Goal: Transaction & Acquisition: Complete application form

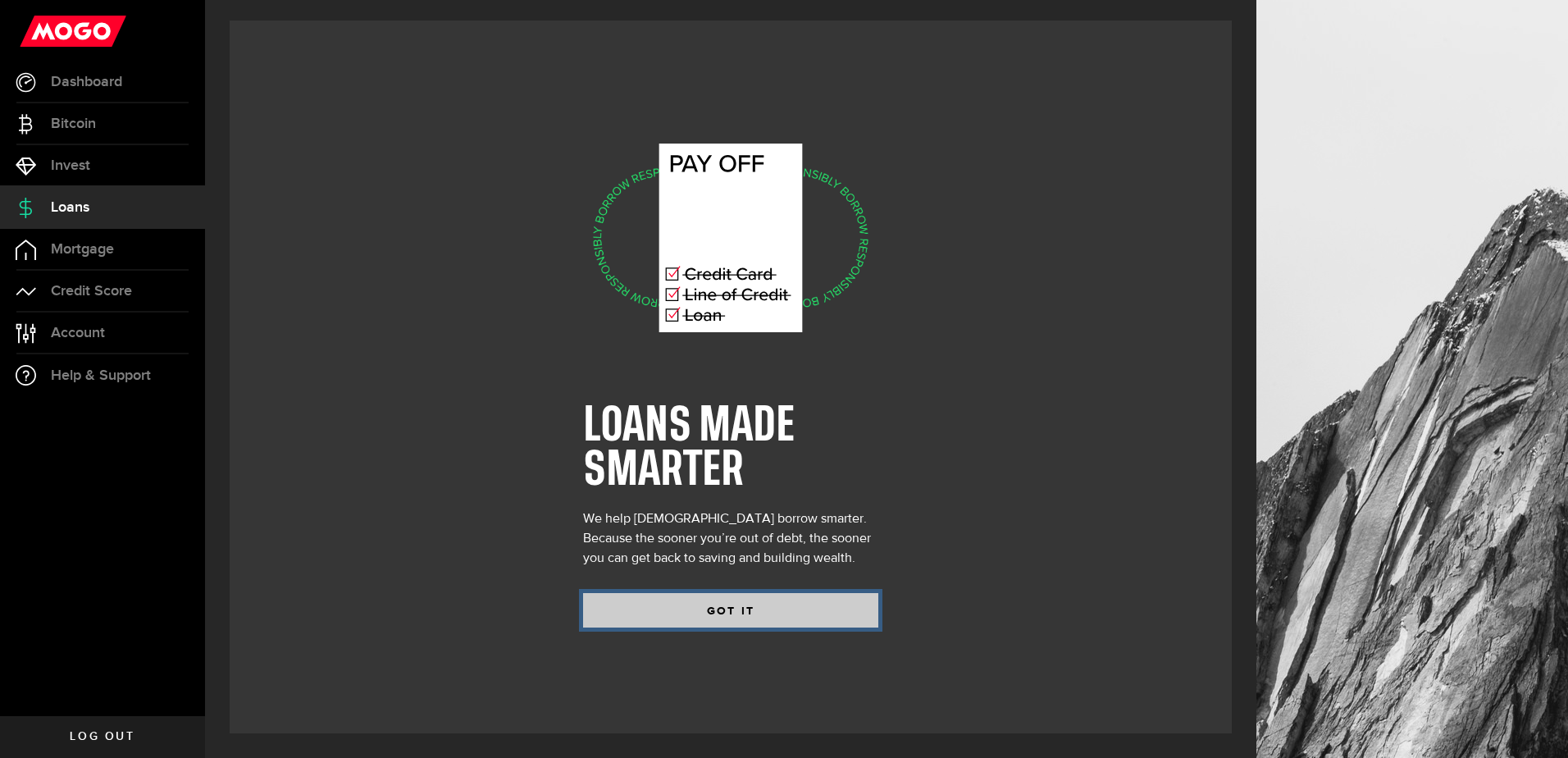
click at [777, 607] on button "GOT IT" at bounding box center [731, 610] width 295 height 34
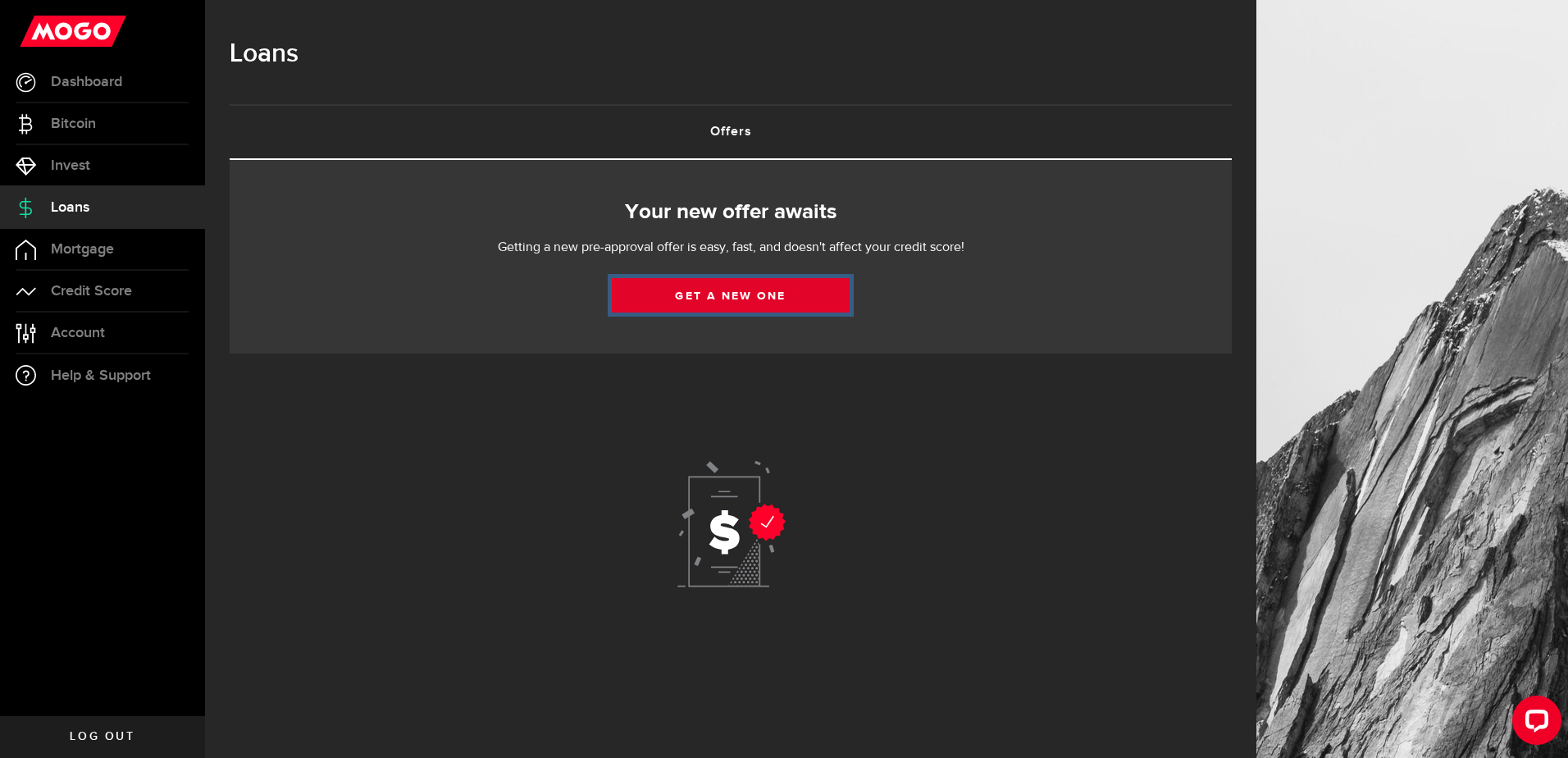
click at [770, 294] on link "Get a new one" at bounding box center [731, 295] width 238 height 34
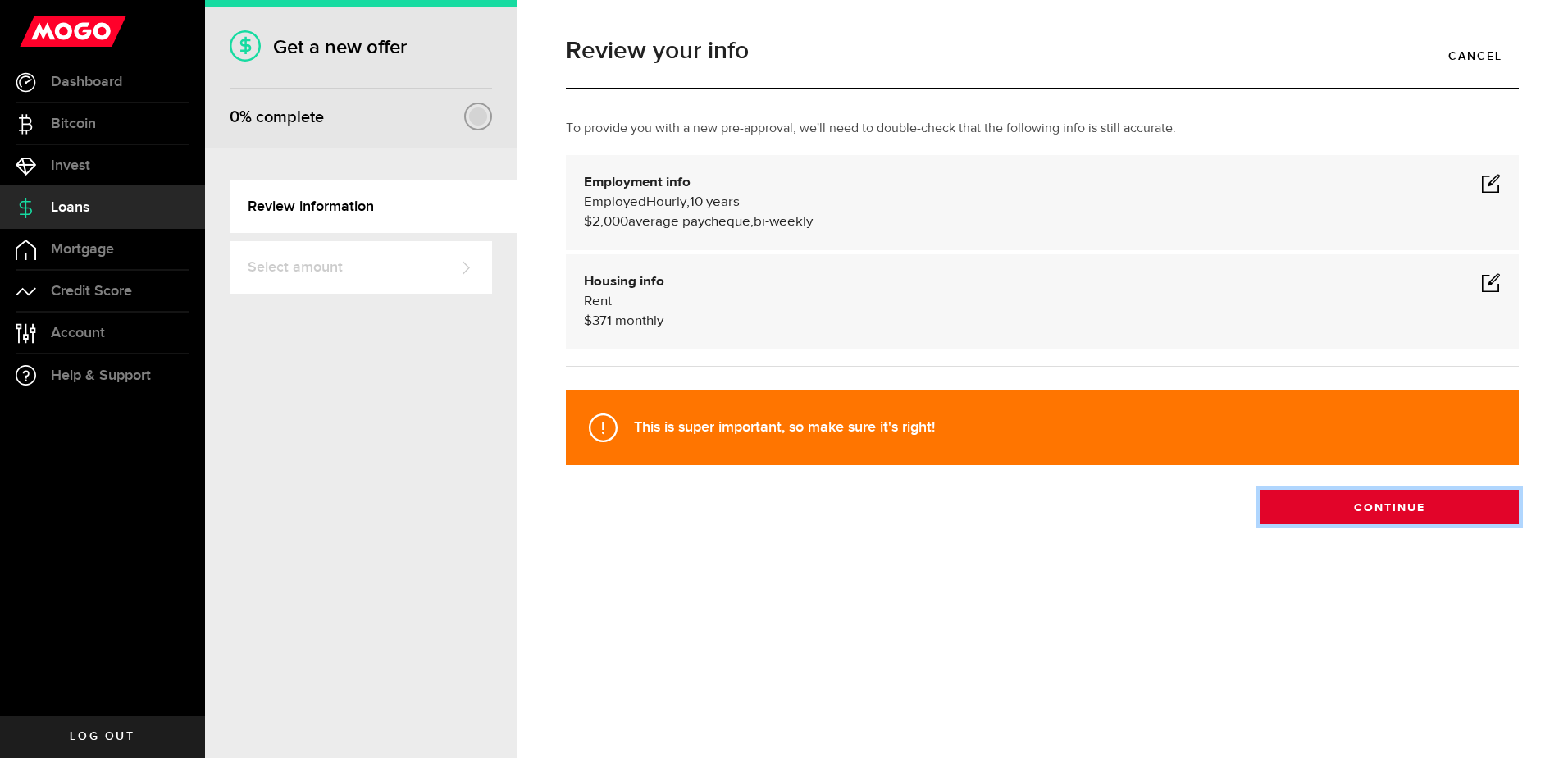
click at [1464, 504] on button "Continue" at bounding box center [1390, 507] width 259 height 34
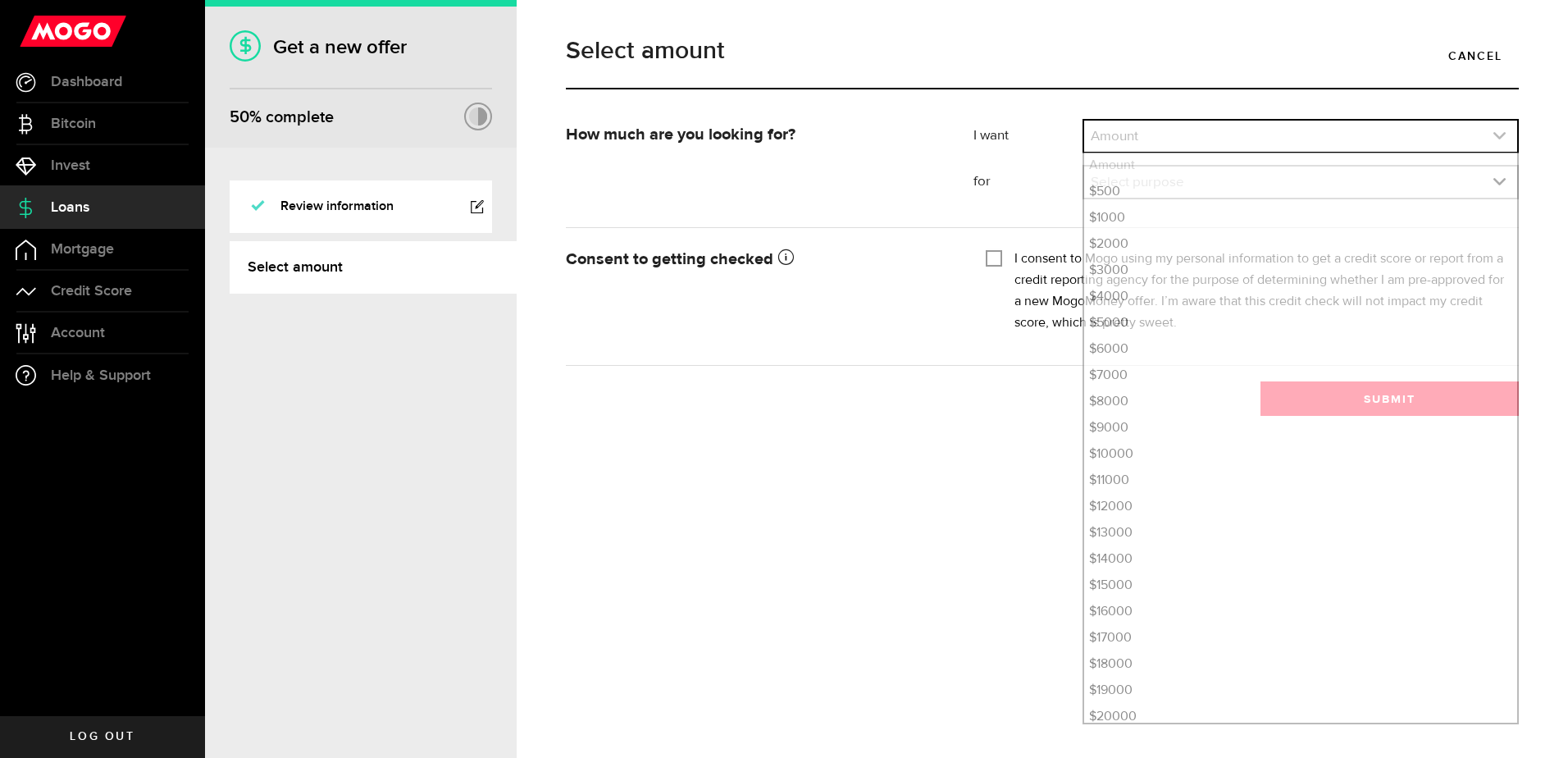
click at [1491, 130] on link "expand select" at bounding box center [1301, 136] width 433 height 31
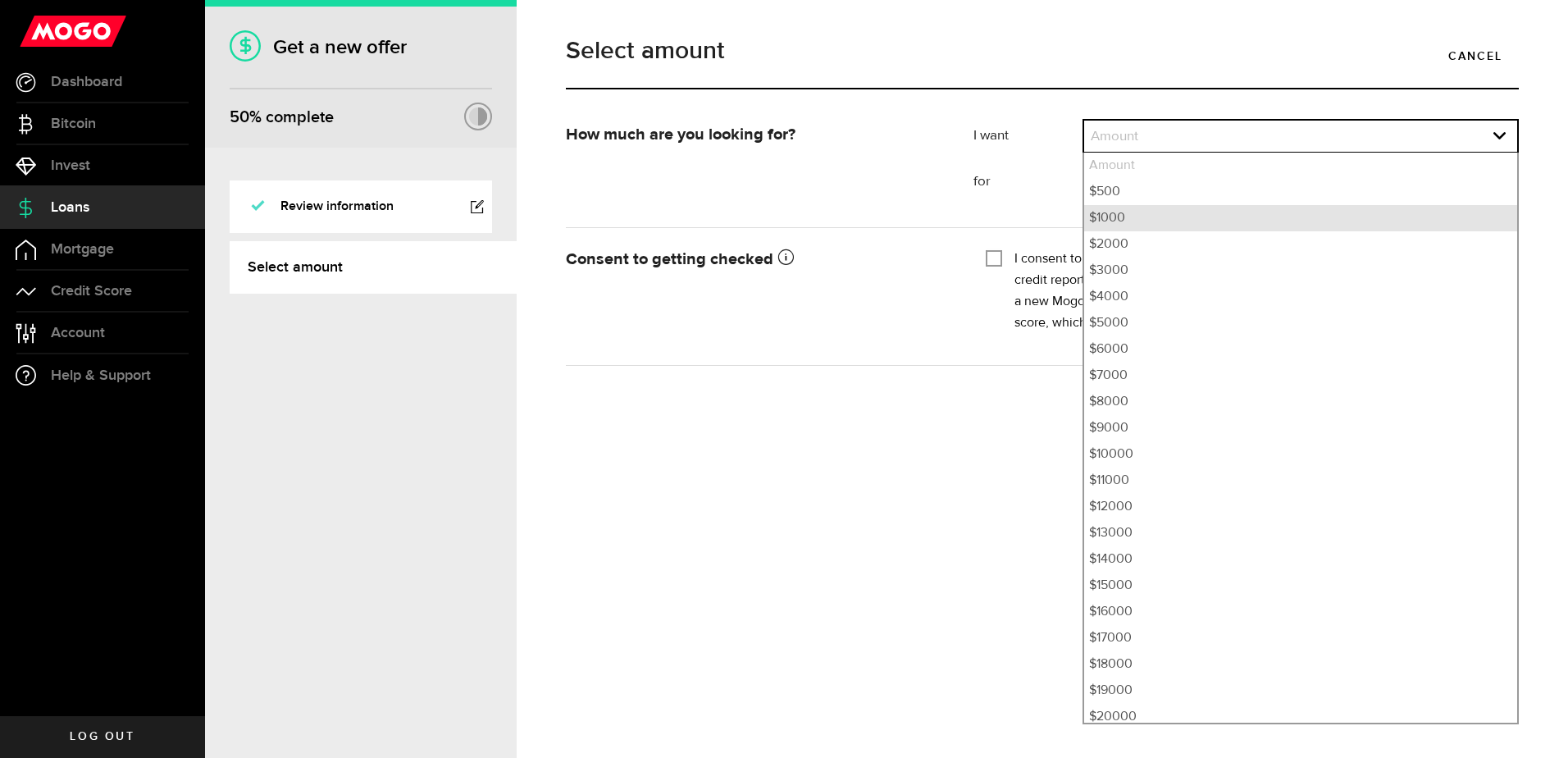
click at [1218, 217] on li "$1000" at bounding box center [1301, 219] width 433 height 27
select select "1000"
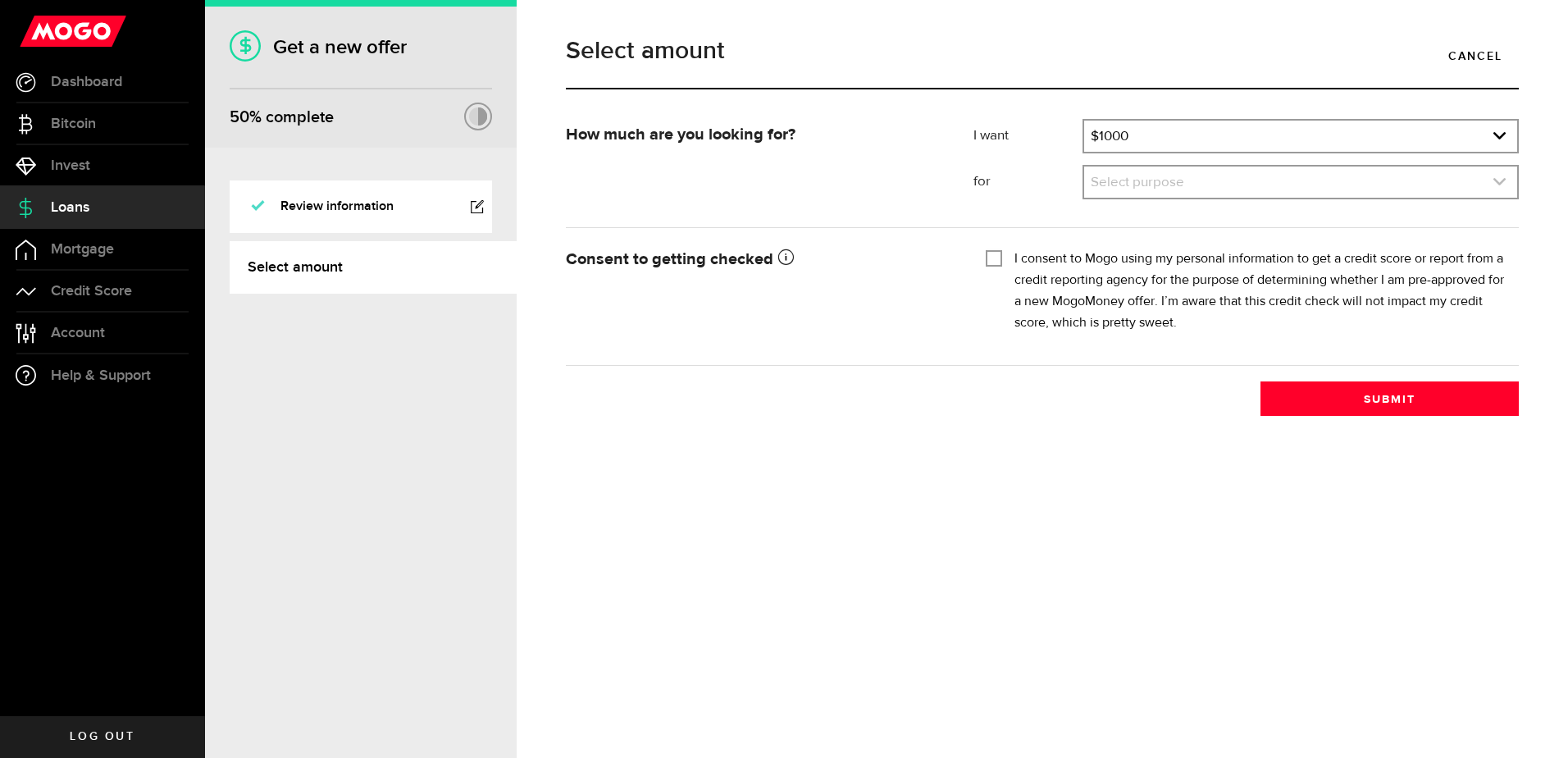
click at [1495, 180] on use "expand select" at bounding box center [1499, 182] width 12 height 8
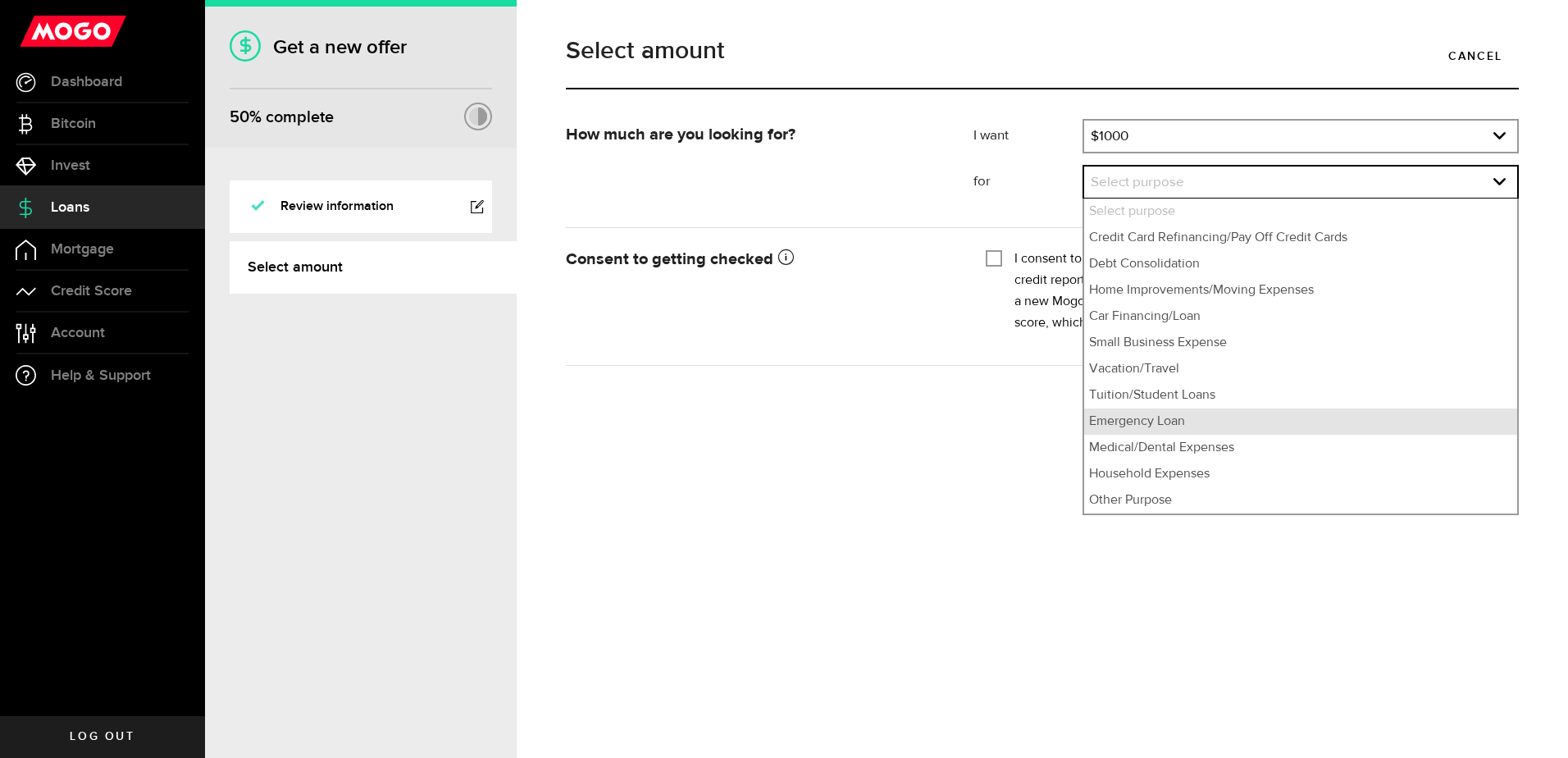
click at [1259, 422] on li "Emergency Loan" at bounding box center [1301, 421] width 433 height 27
select select "Emergency Loan"
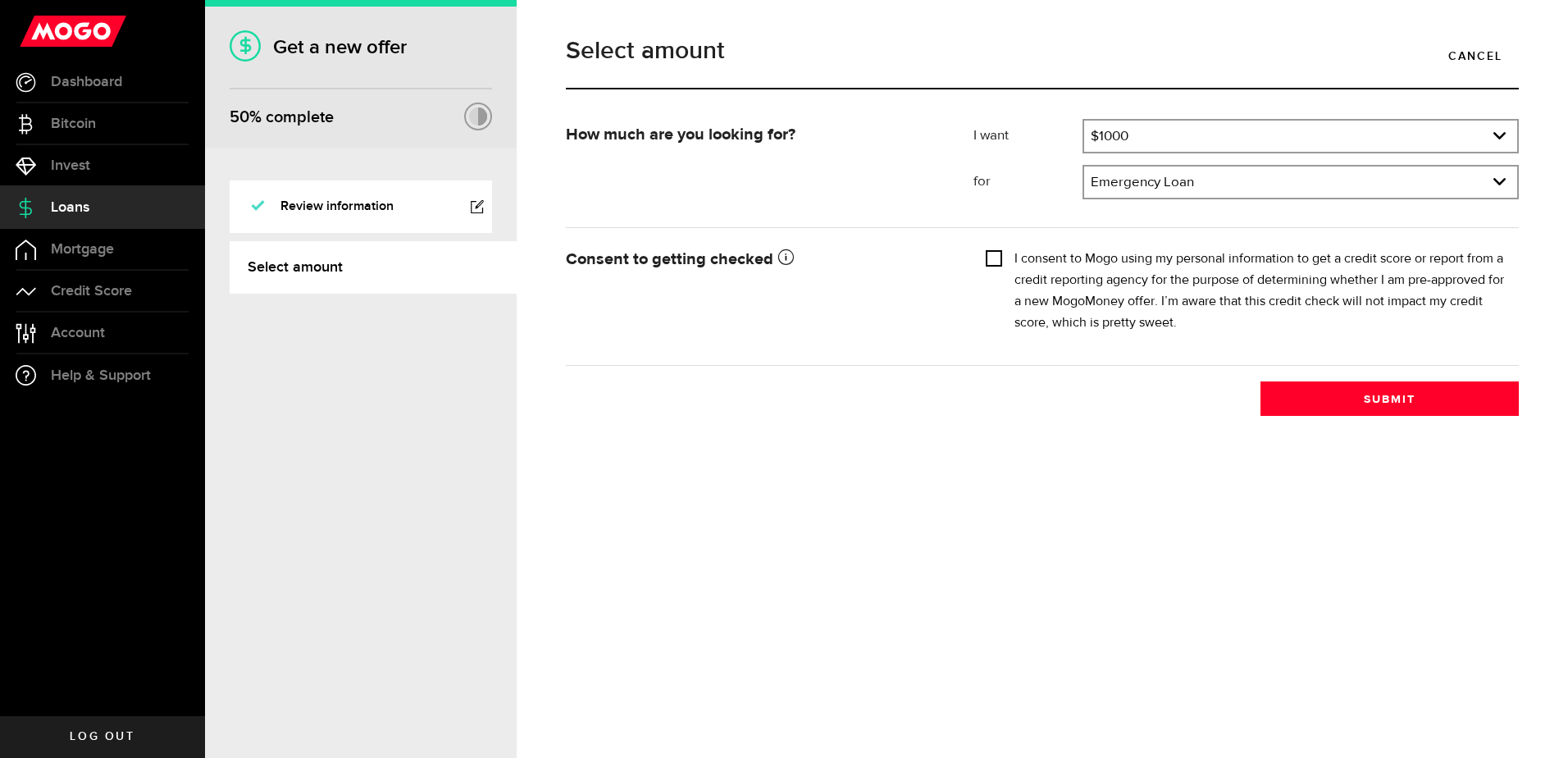
click at [994, 254] on input "I consent to Mogo using my personal information to get a credit score or report…" at bounding box center [993, 256] width 16 height 16
checkbox input "true"
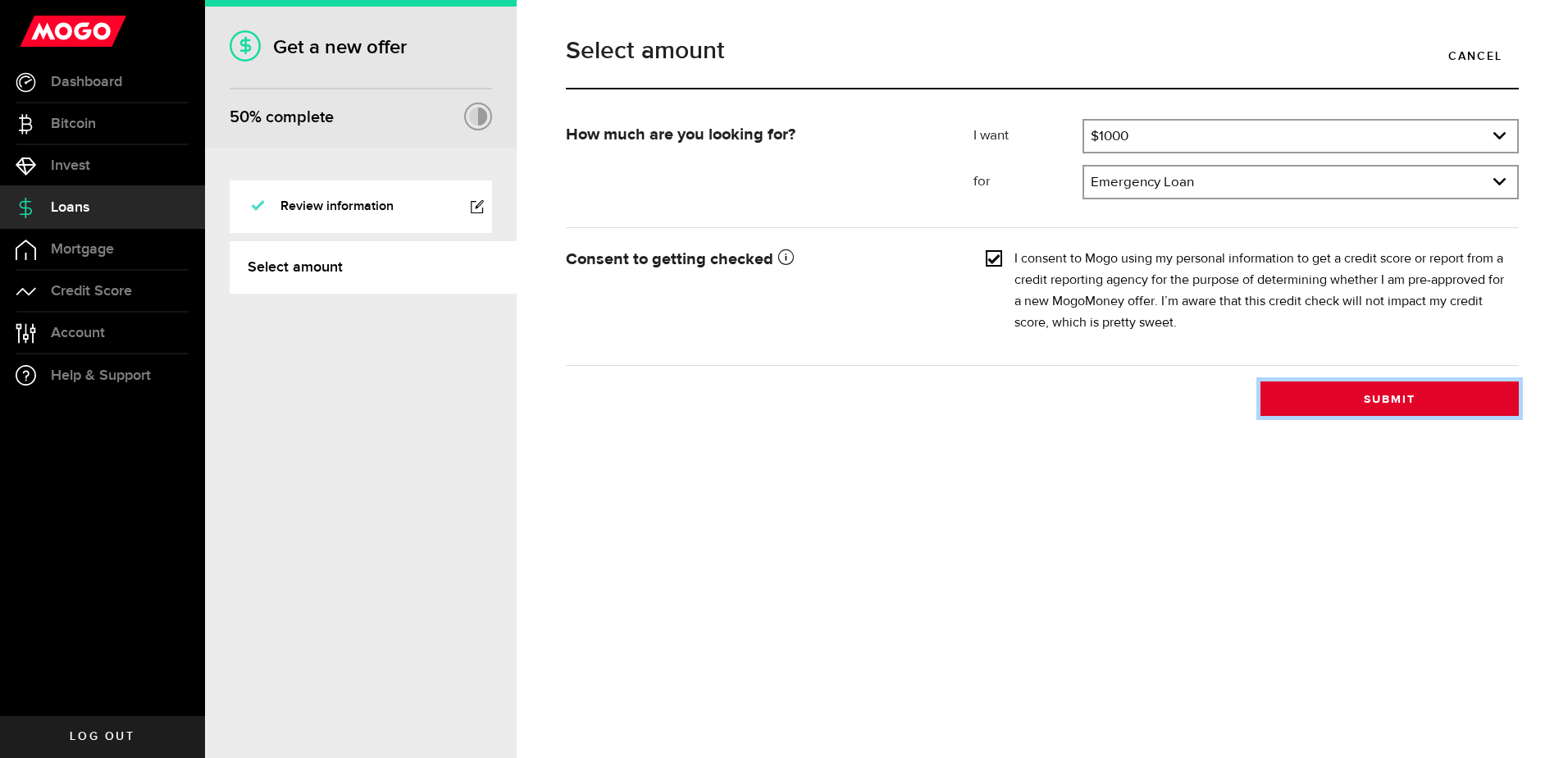
click at [1431, 398] on button "Submit" at bounding box center [1390, 398] width 259 height 34
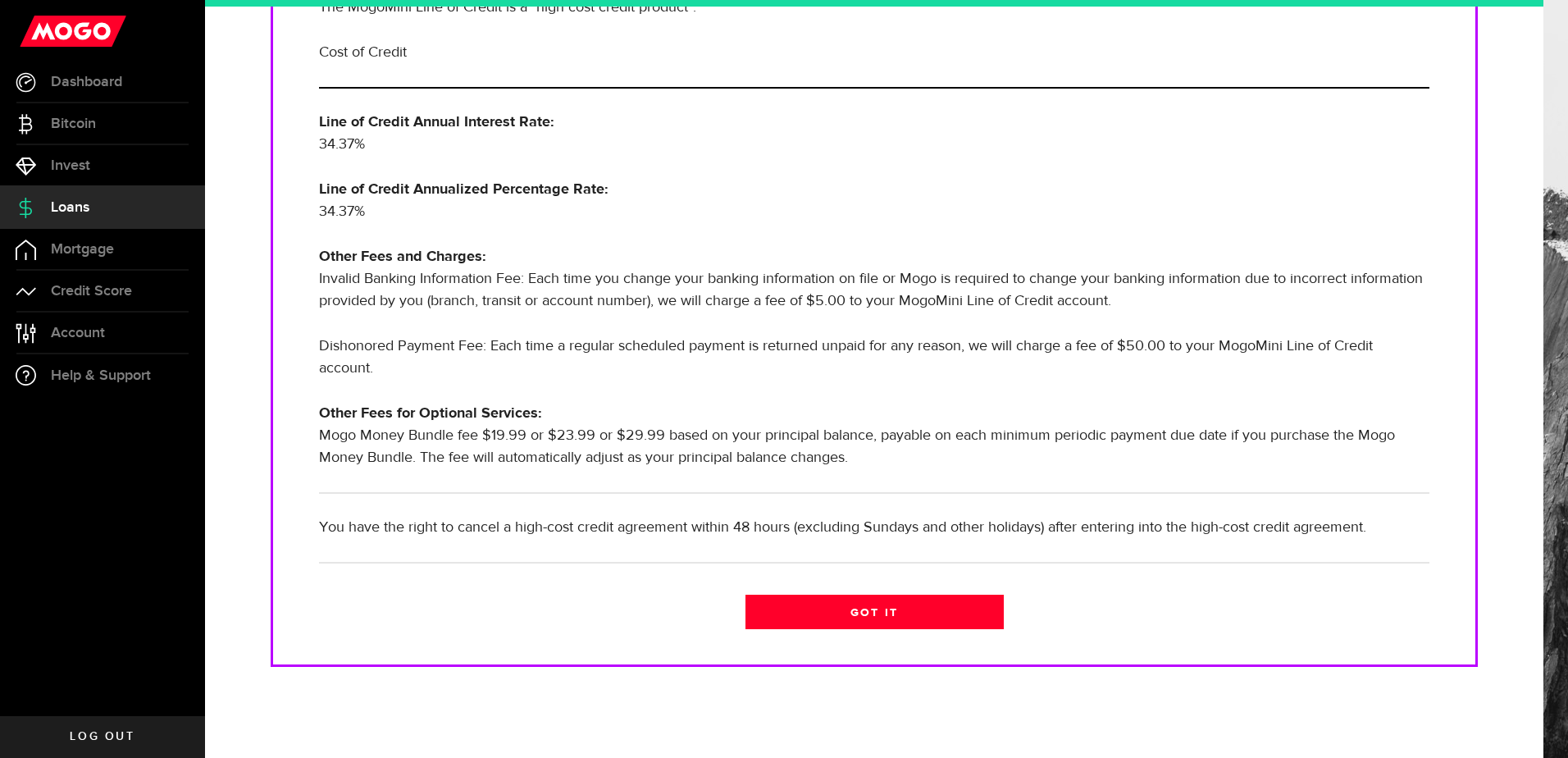
scroll to position [379, 0]
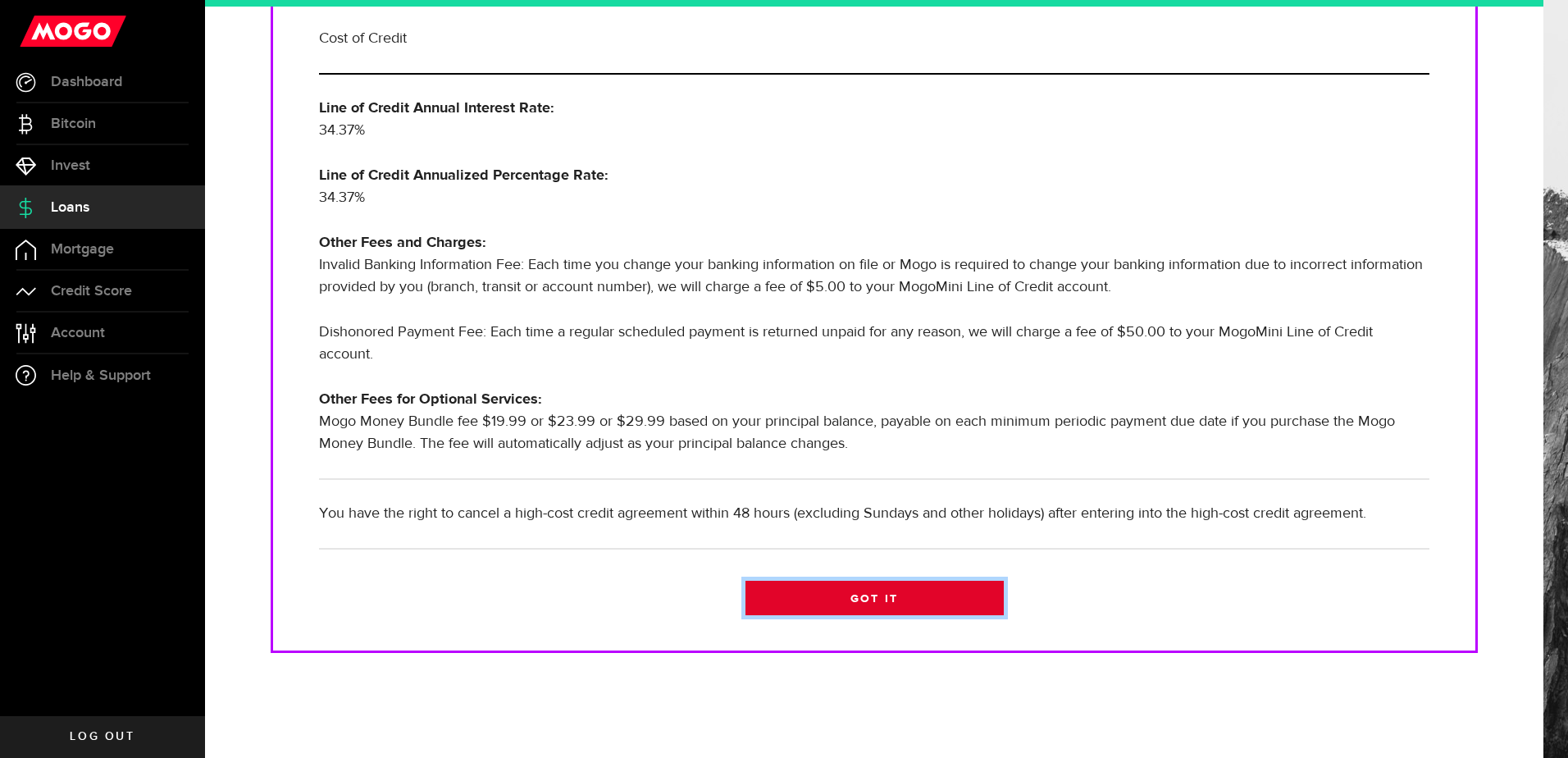
click at [950, 604] on link "Got it" at bounding box center [875, 597] width 259 height 34
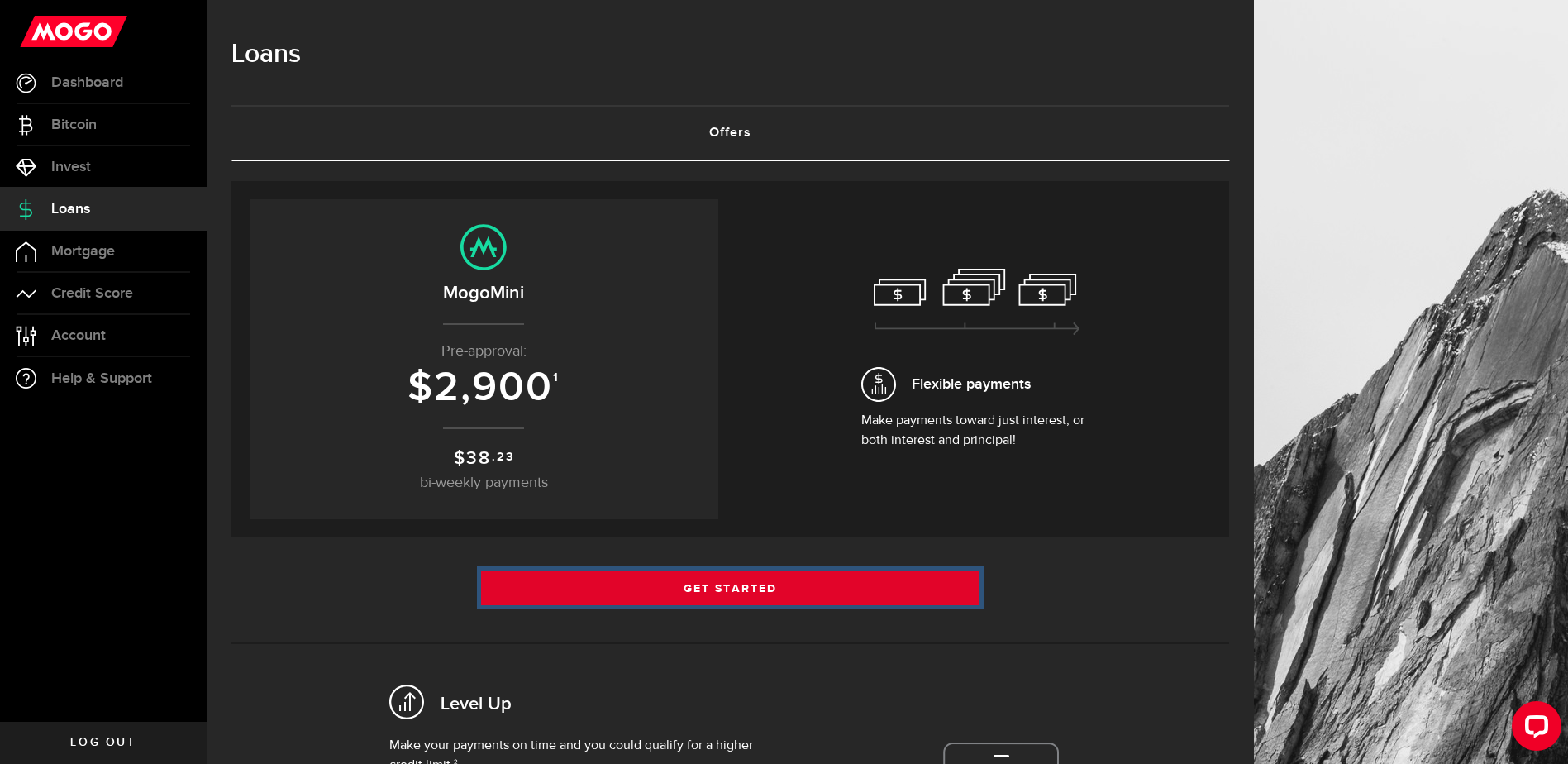
click at [933, 582] on link "Get Started" at bounding box center [730, 588] width 499 height 35
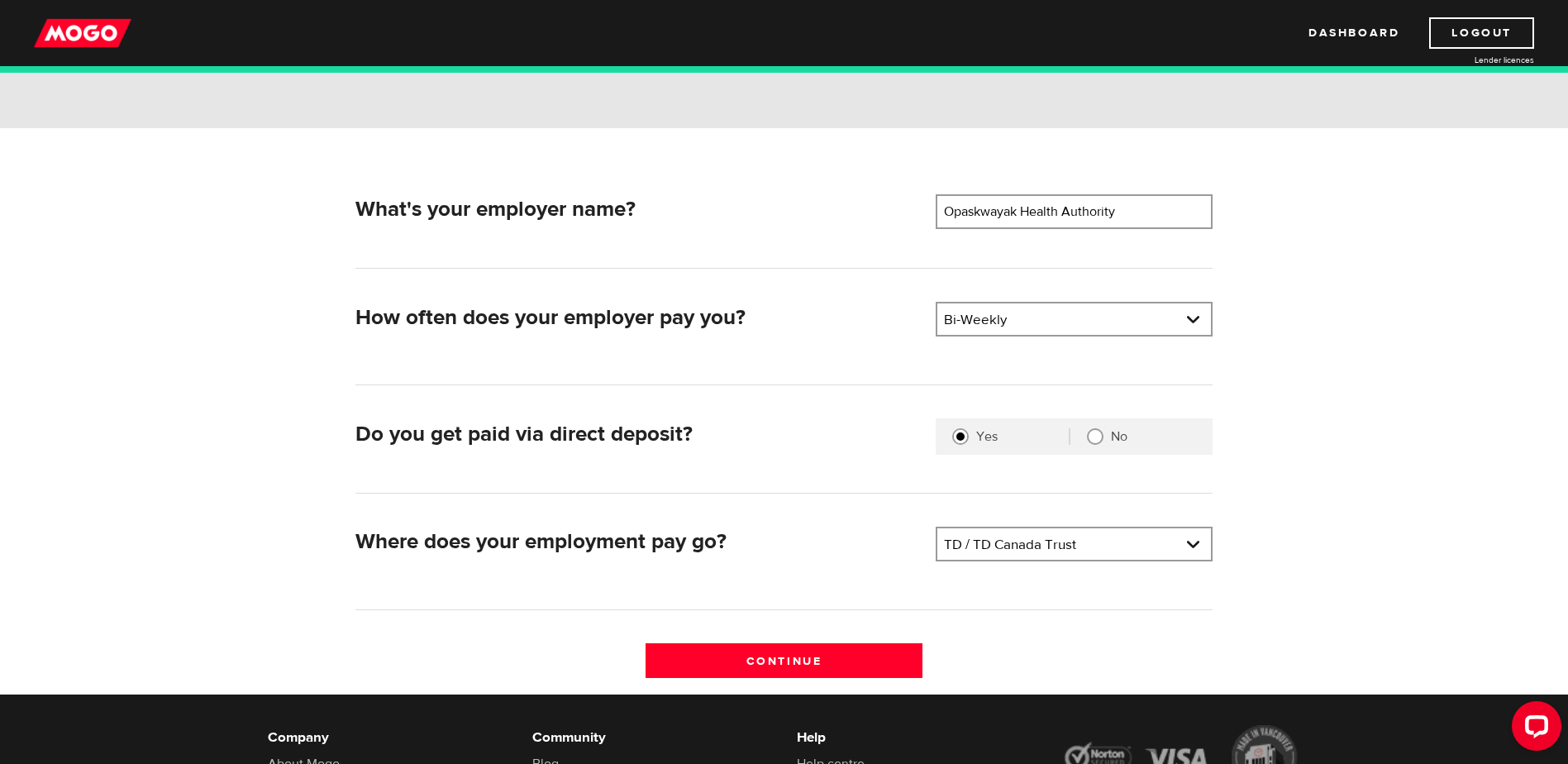
scroll to position [248, 0]
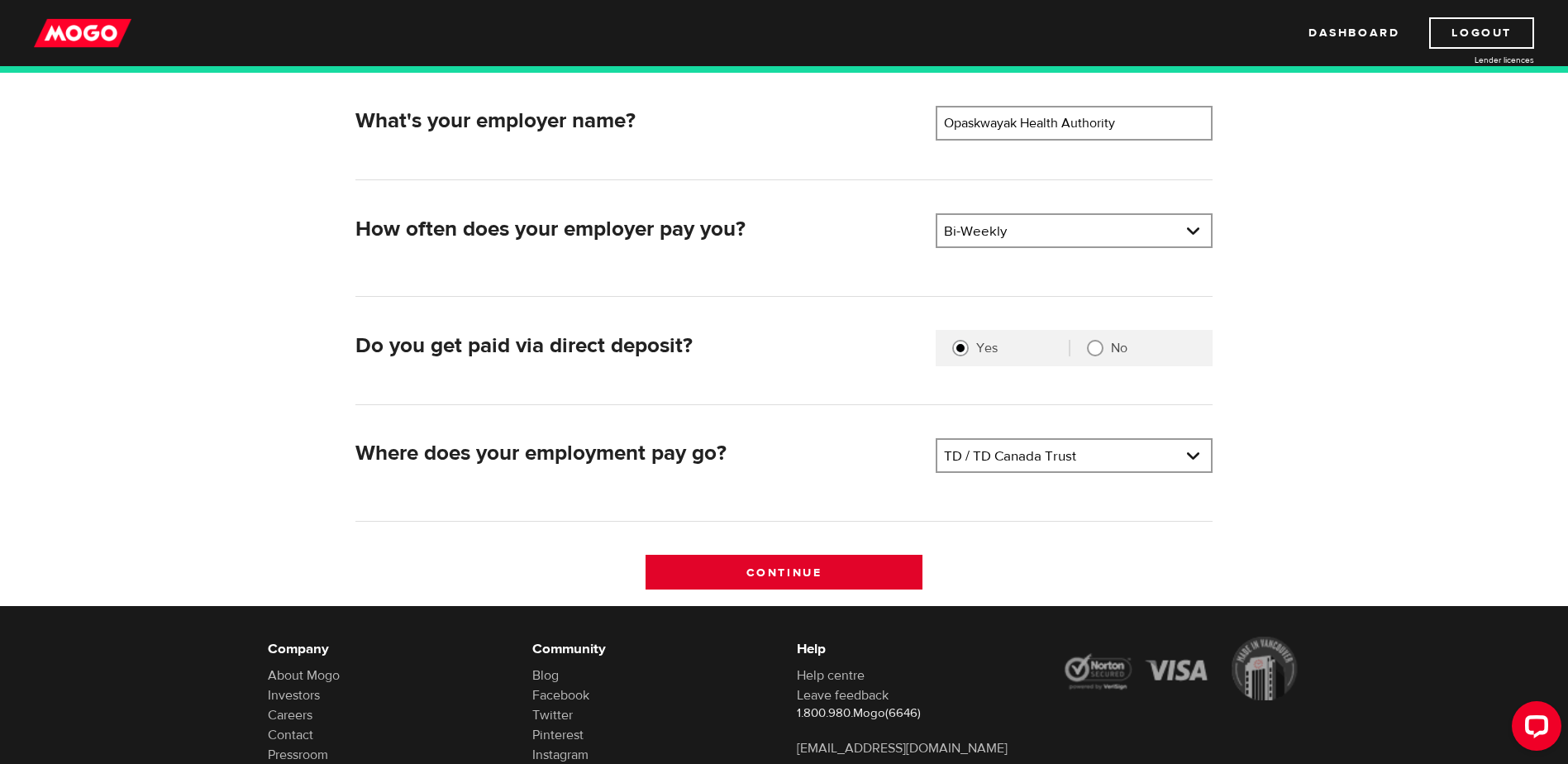
click at [889, 577] on input "Continue" at bounding box center [783, 572] width 277 height 35
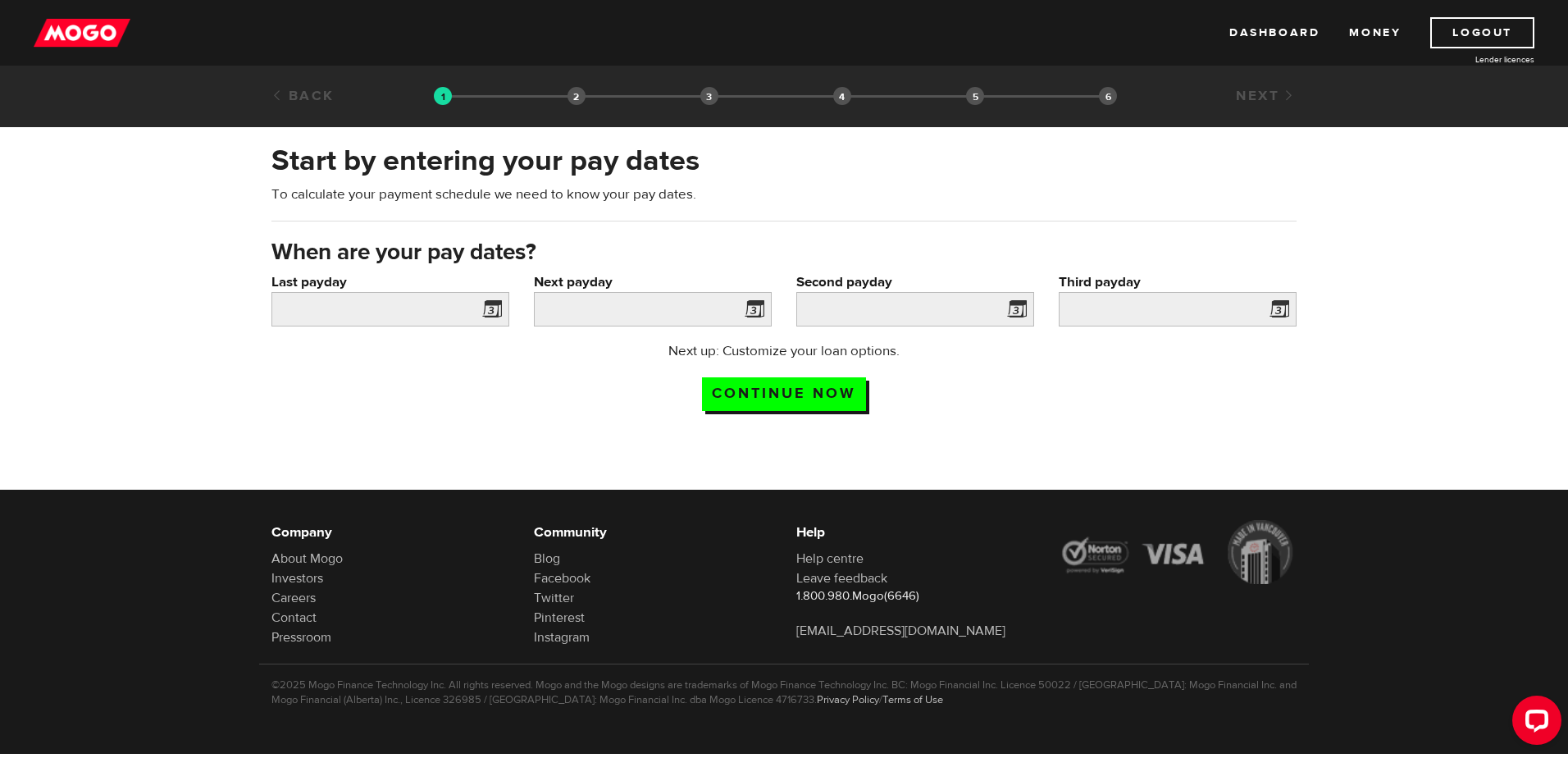
click at [491, 307] on span at bounding box center [489, 312] width 25 height 27
click at [757, 311] on span at bounding box center [752, 312] width 25 height 27
click at [284, 306] on input "Last payday" at bounding box center [390, 309] width 238 height 34
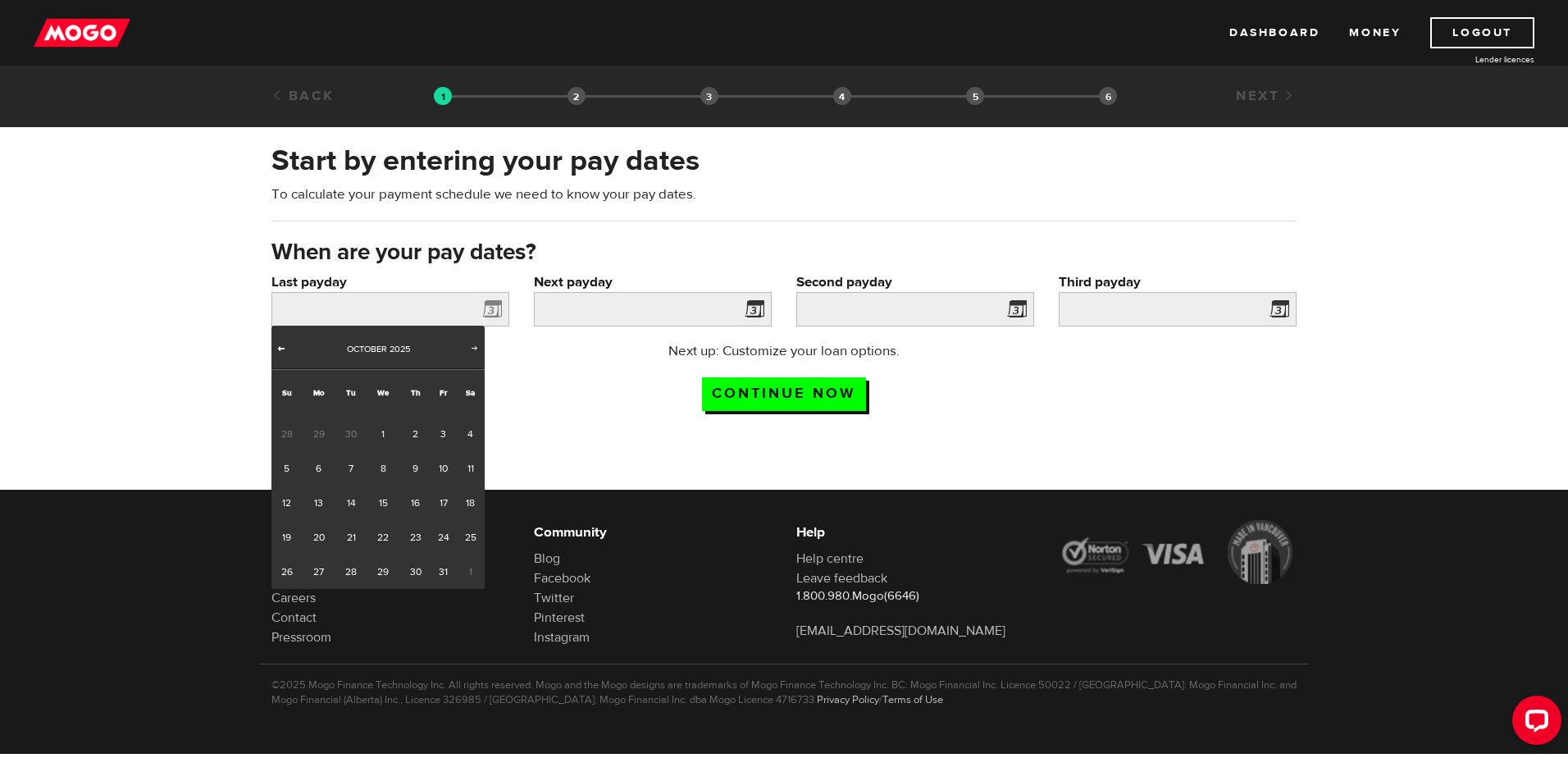
click at [279, 347] on span "Prev" at bounding box center [282, 348] width 13 height 13
click at [388, 538] on link "24" at bounding box center [382, 537] width 33 height 34
type input "2025/09/24"
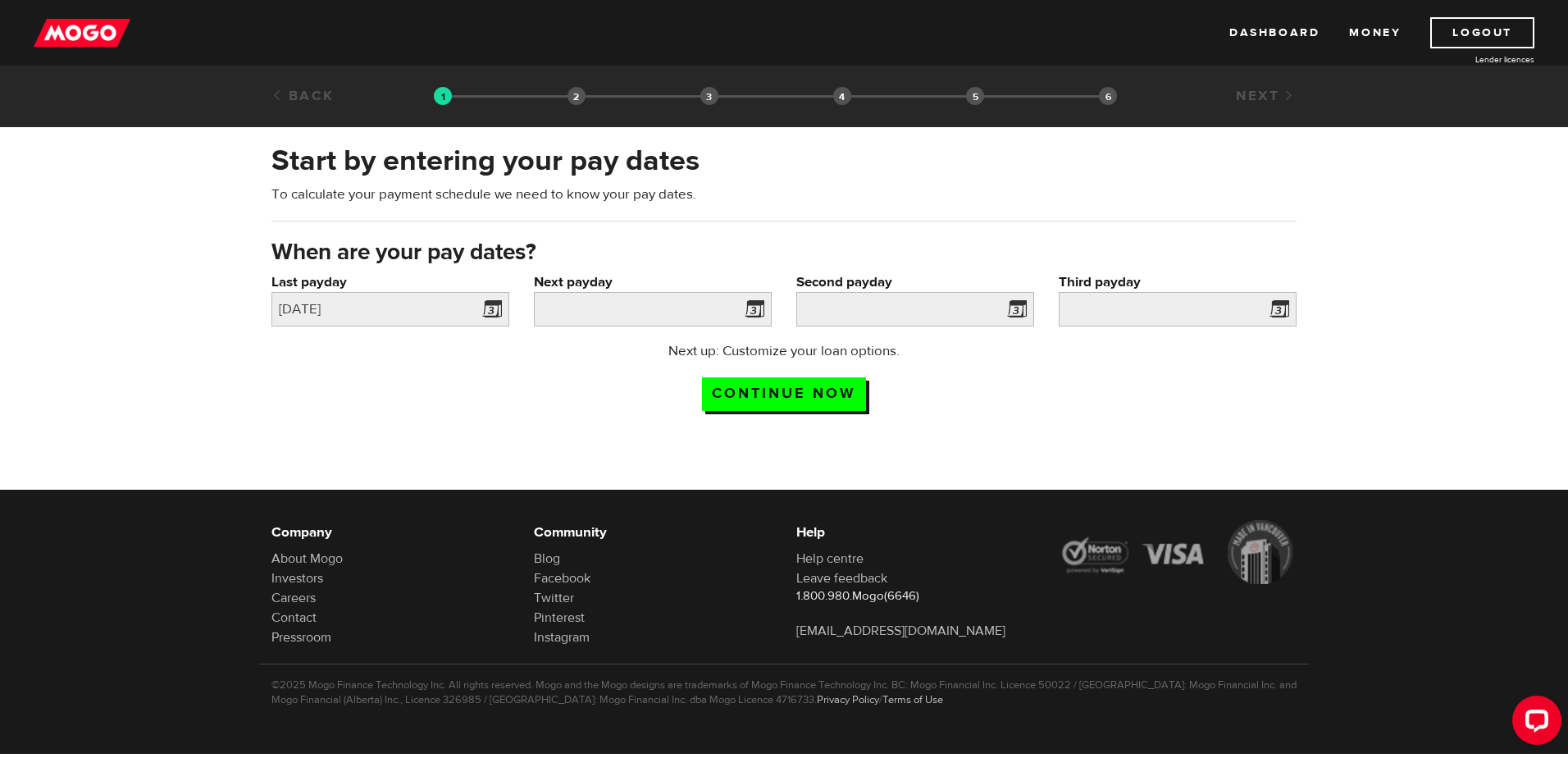
click at [761, 305] on span at bounding box center [752, 312] width 25 height 27
click at [575, 306] on input "Next payday" at bounding box center [653, 309] width 238 height 34
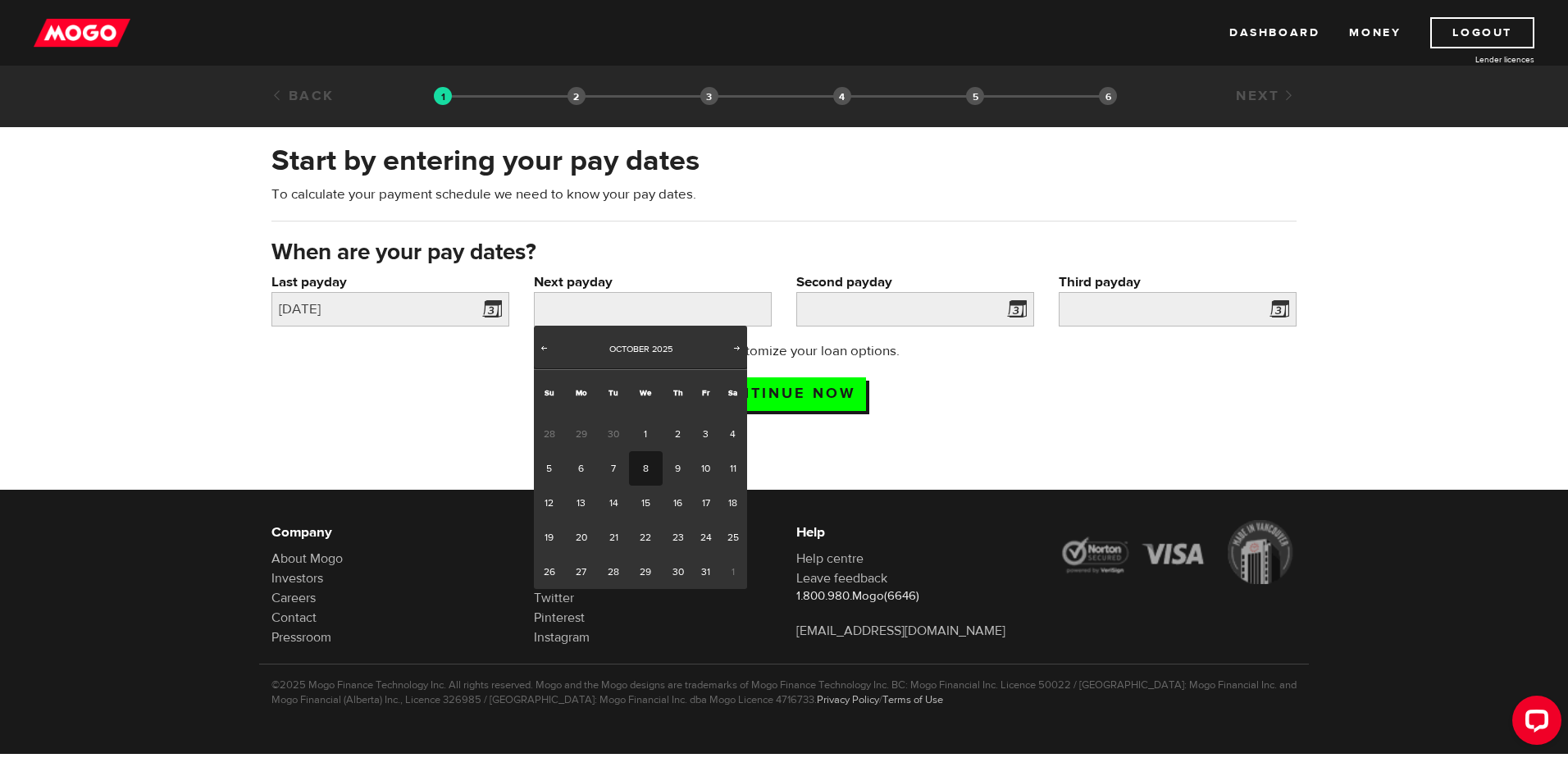
click at [646, 463] on link "8" at bounding box center [645, 468] width 33 height 34
type input "2025/10/08"
type input "2025/10/22"
type input "2025/11/5"
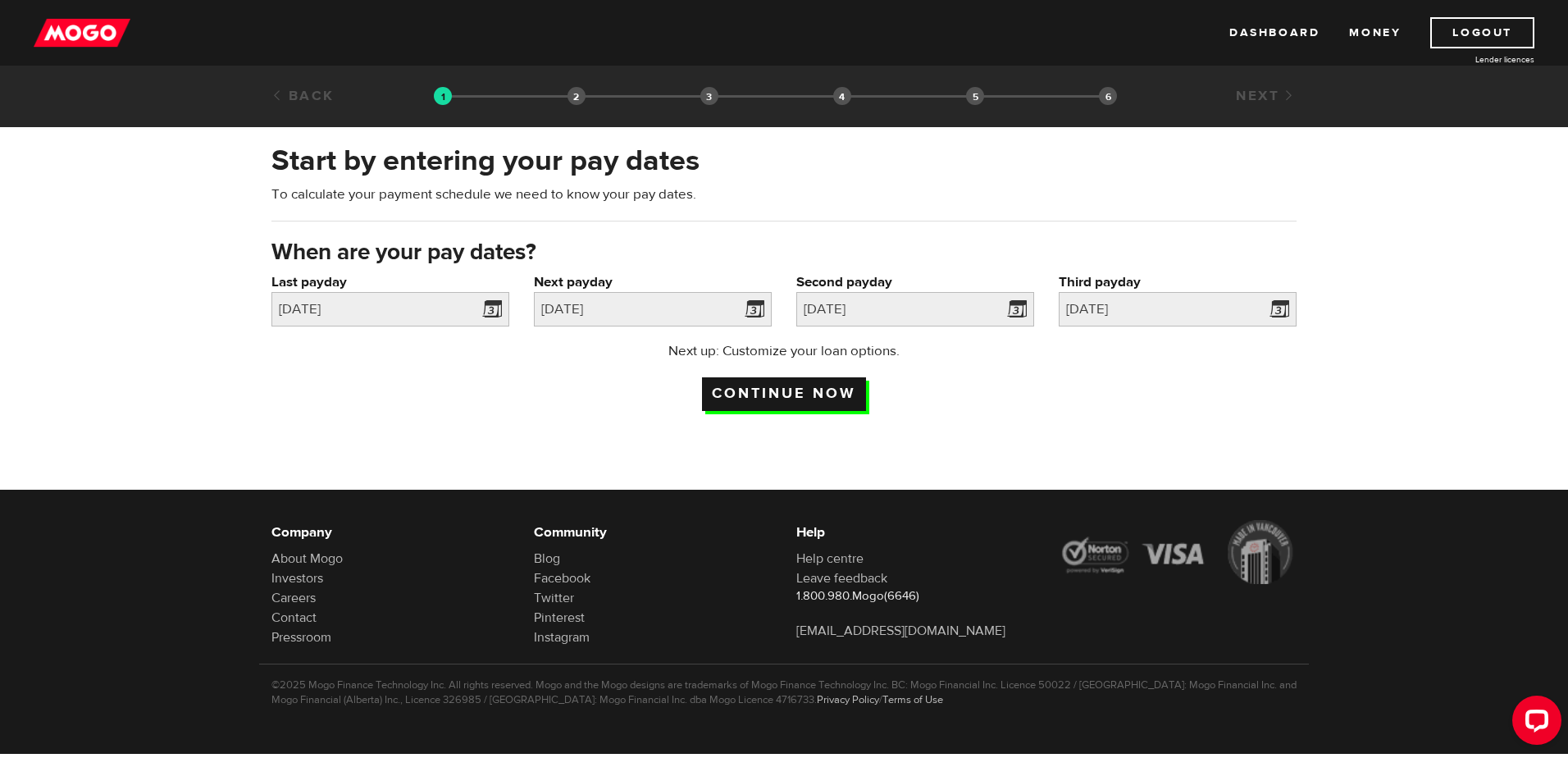
click at [812, 386] on input "Continue now" at bounding box center [784, 394] width 164 height 33
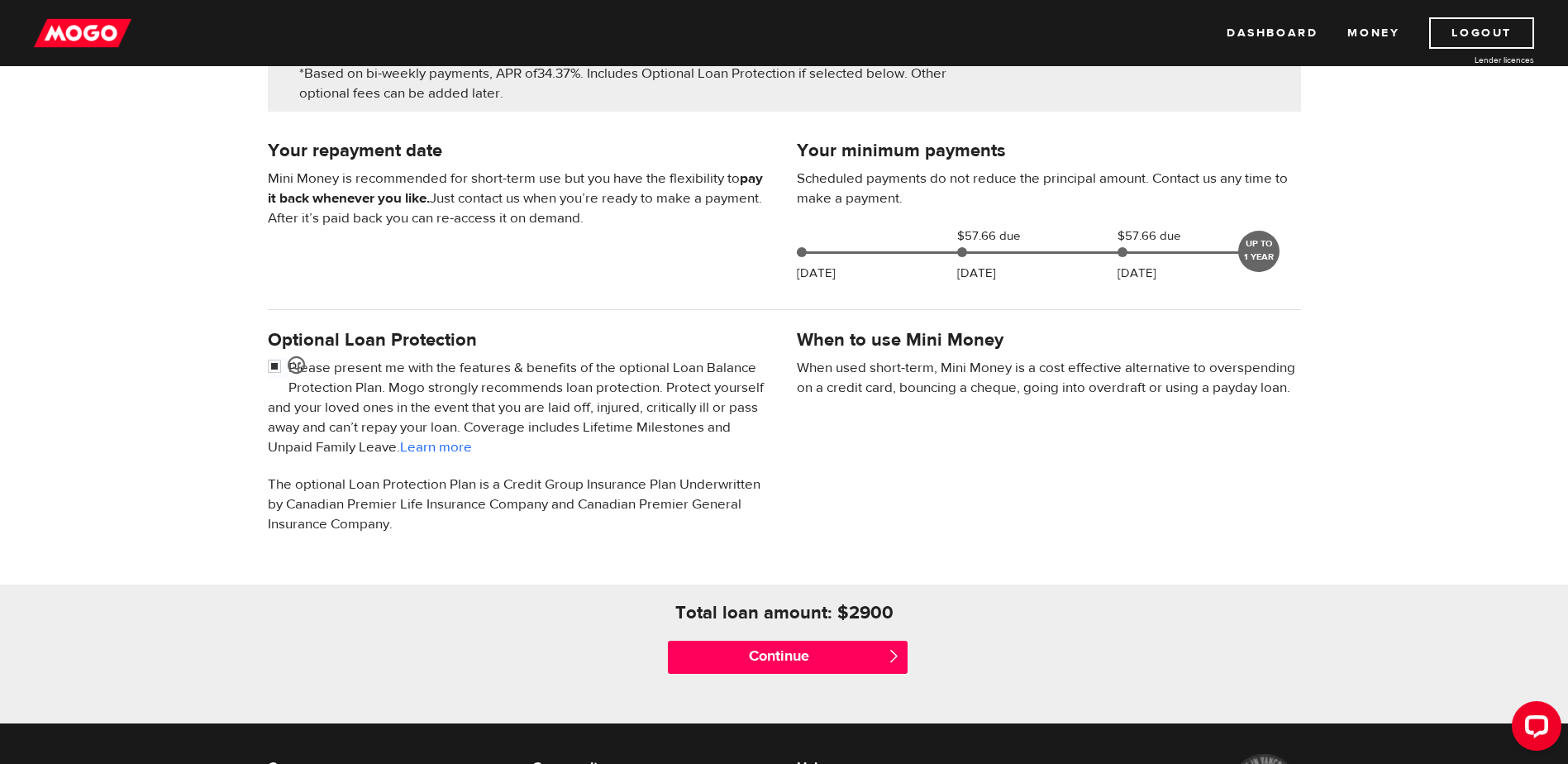
scroll to position [331, 0]
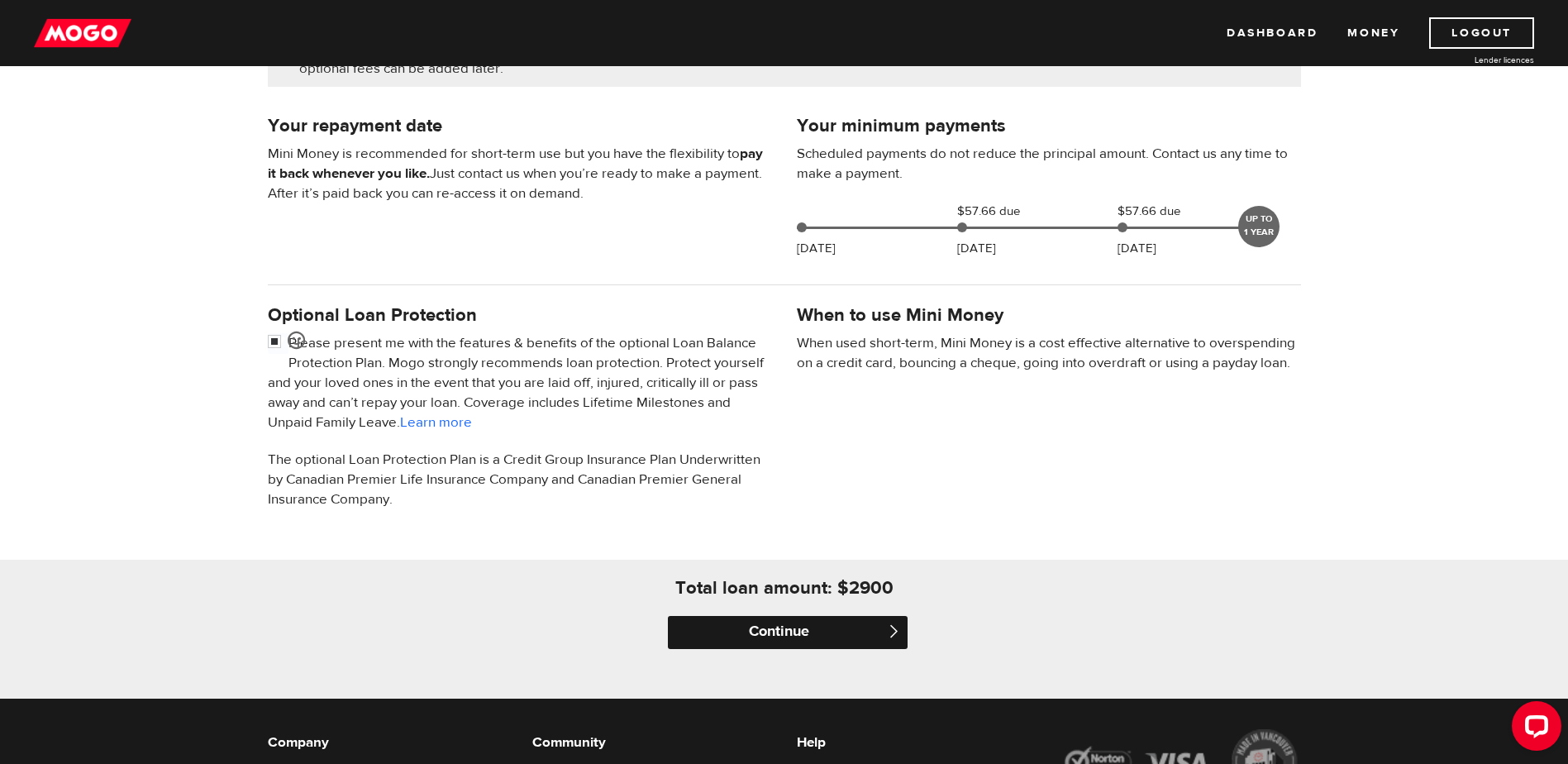
click at [815, 632] on input "Continue" at bounding box center [788, 632] width 240 height 33
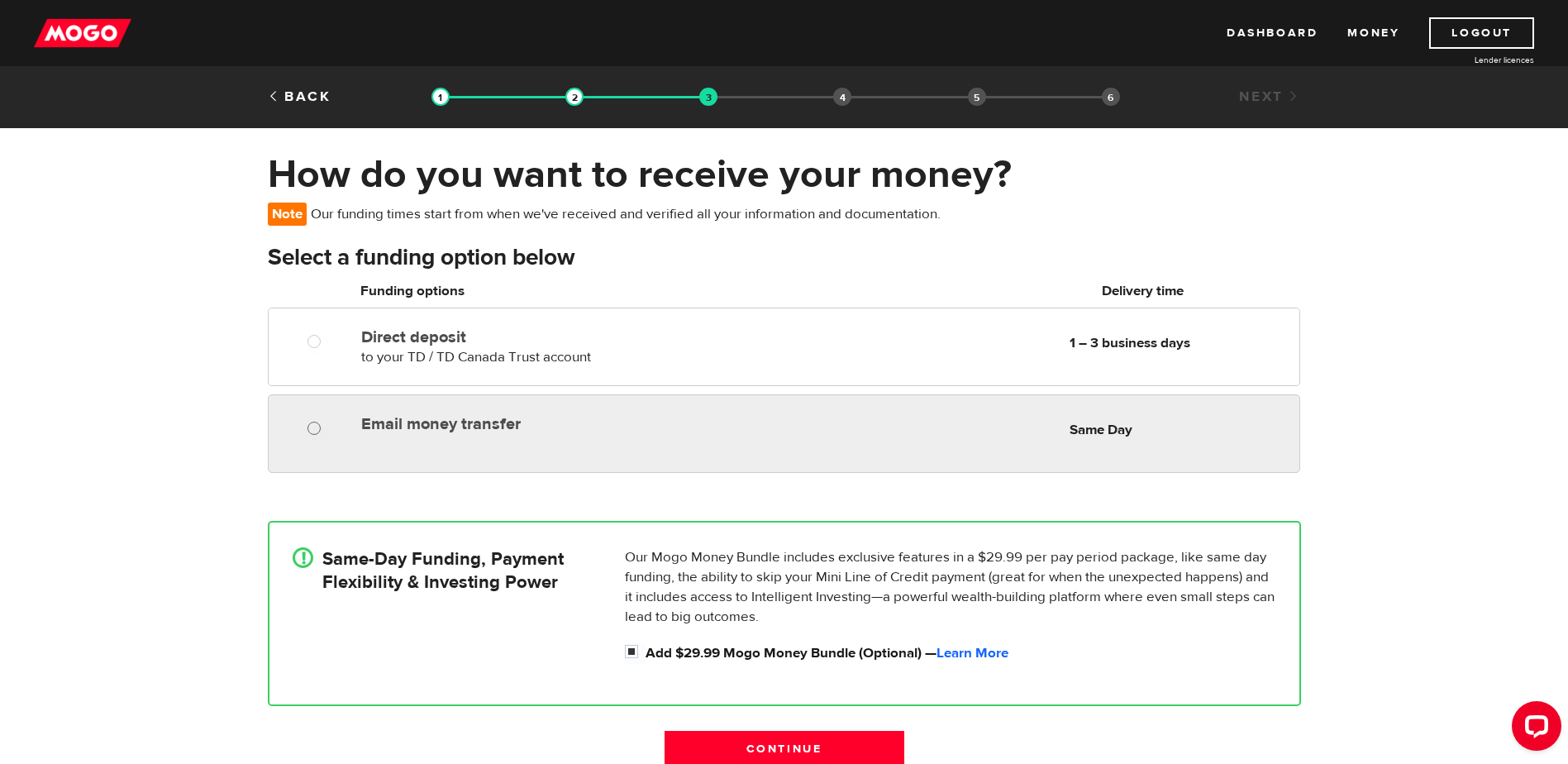
radio input "true"
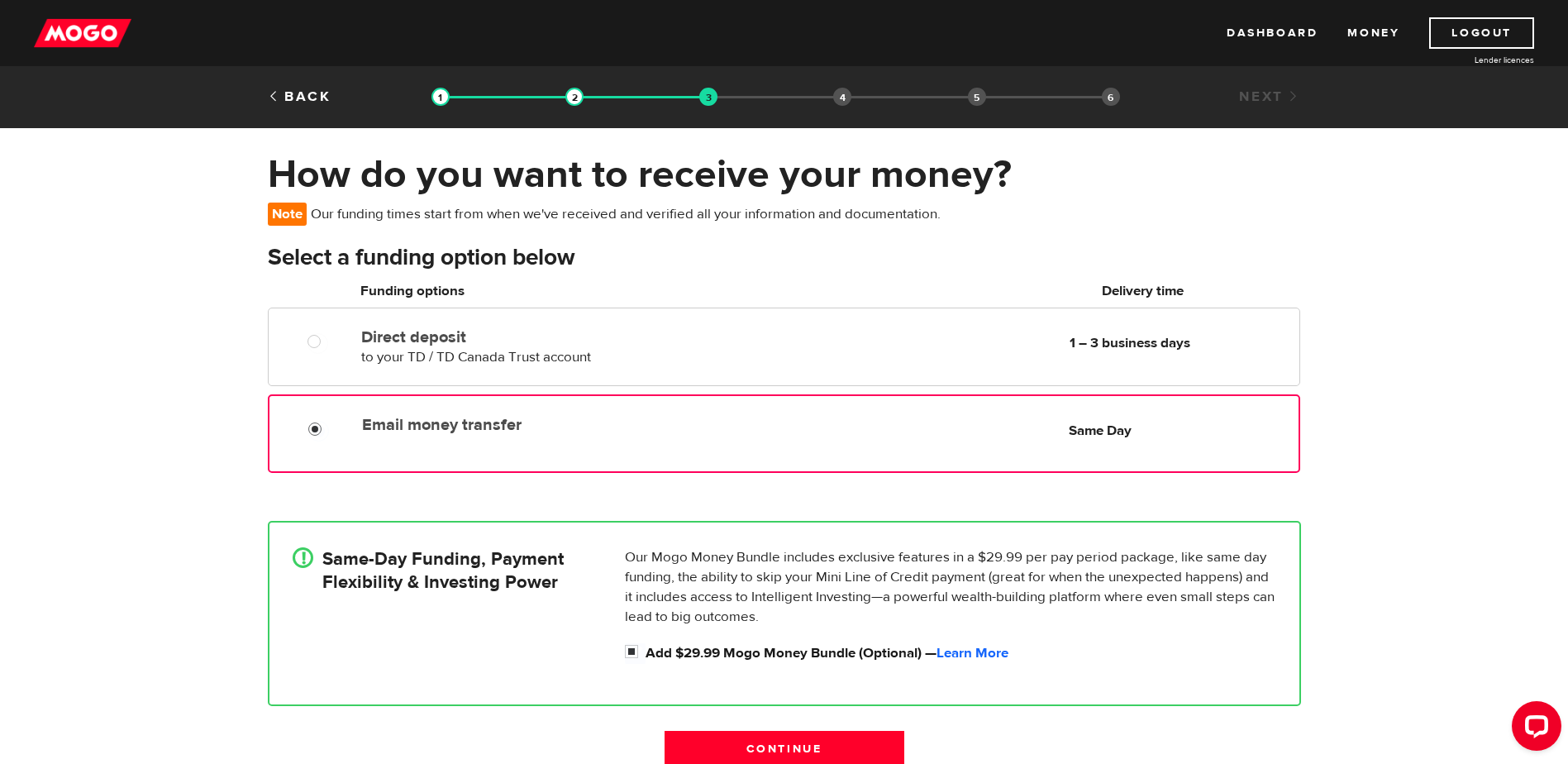
click at [320, 432] on input "Email money transfer" at bounding box center [319, 431] width 21 height 21
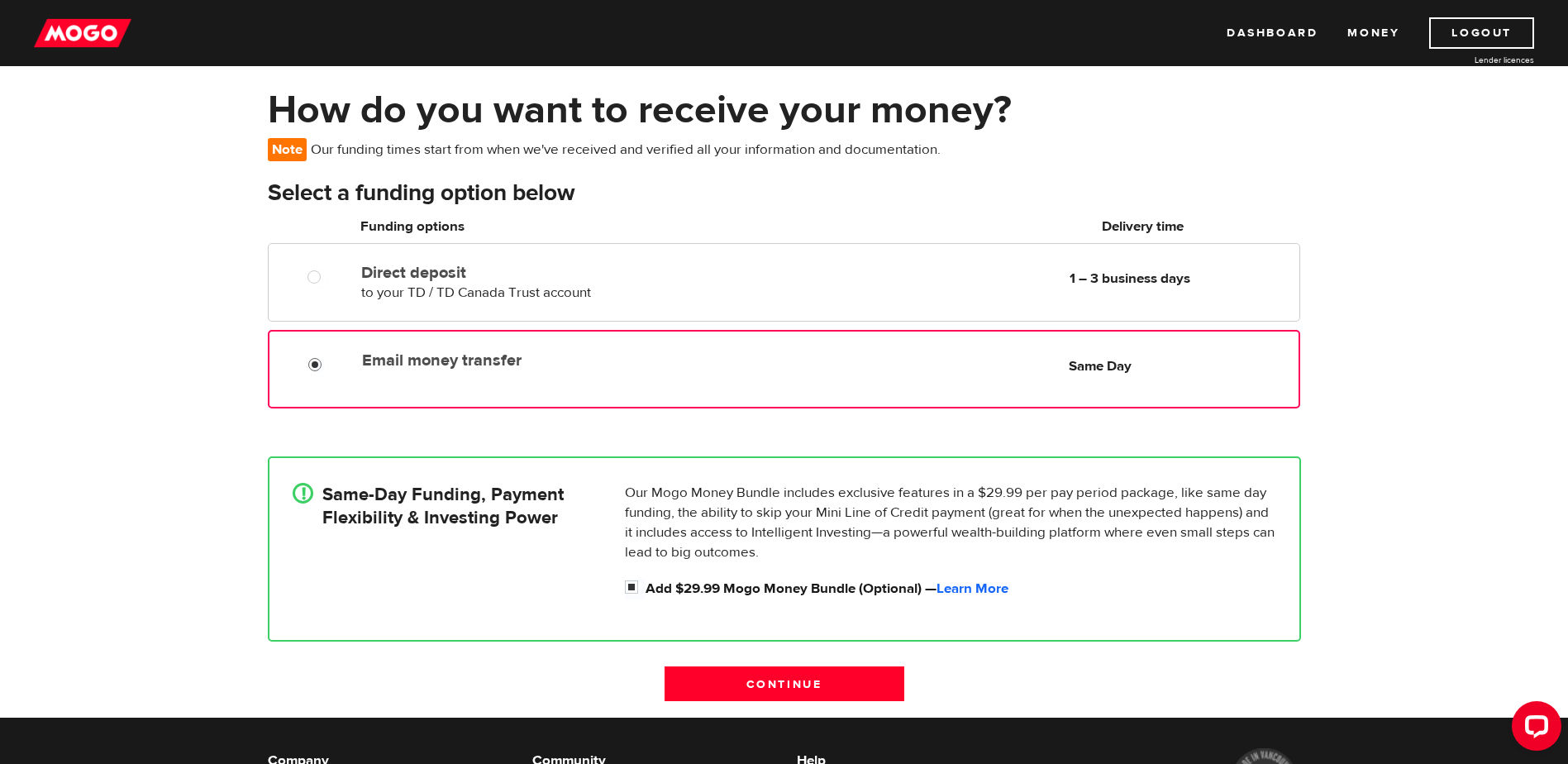
scroll to position [165, 0]
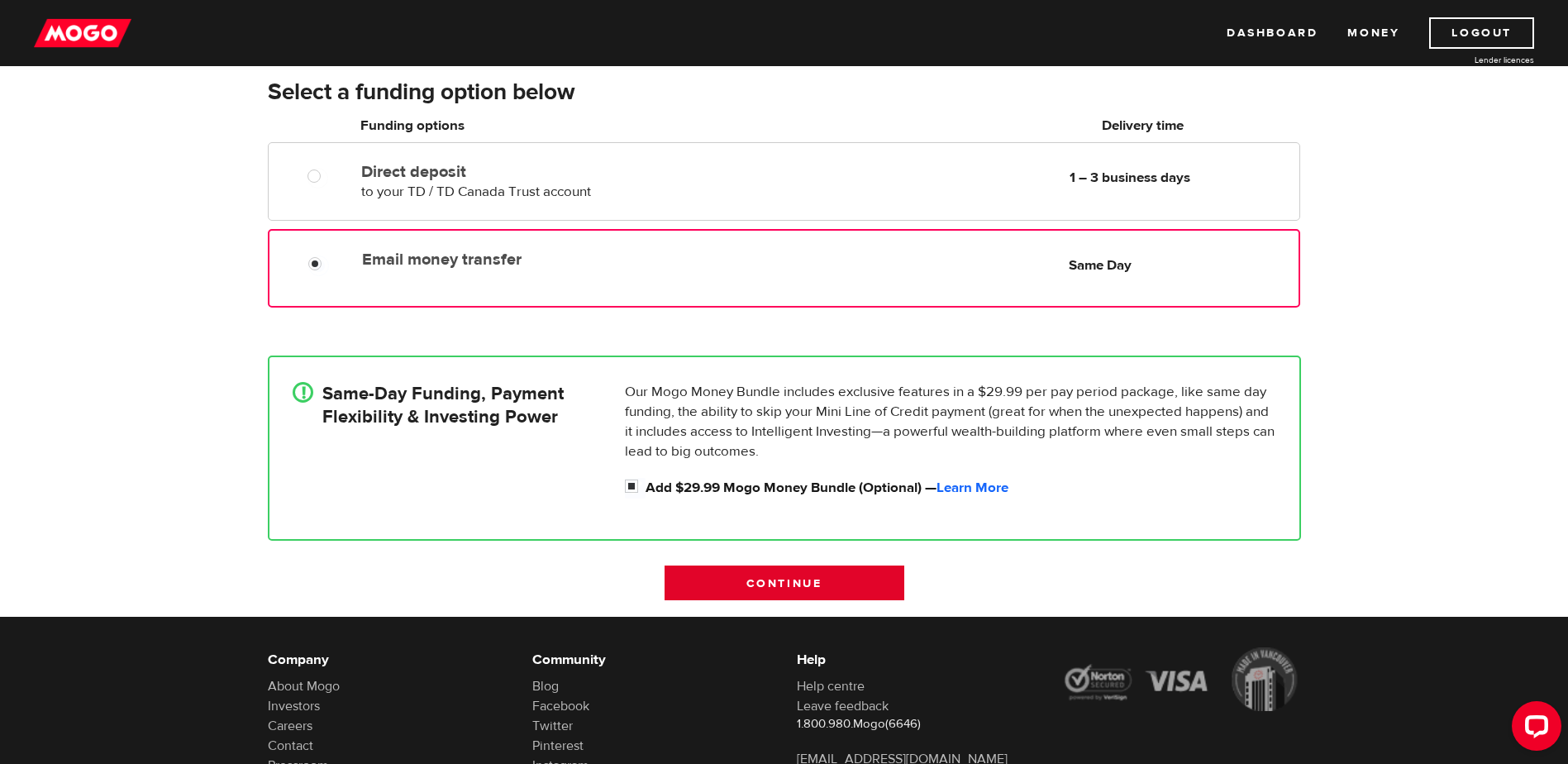
click at [773, 584] on input "Continue" at bounding box center [784, 583] width 240 height 35
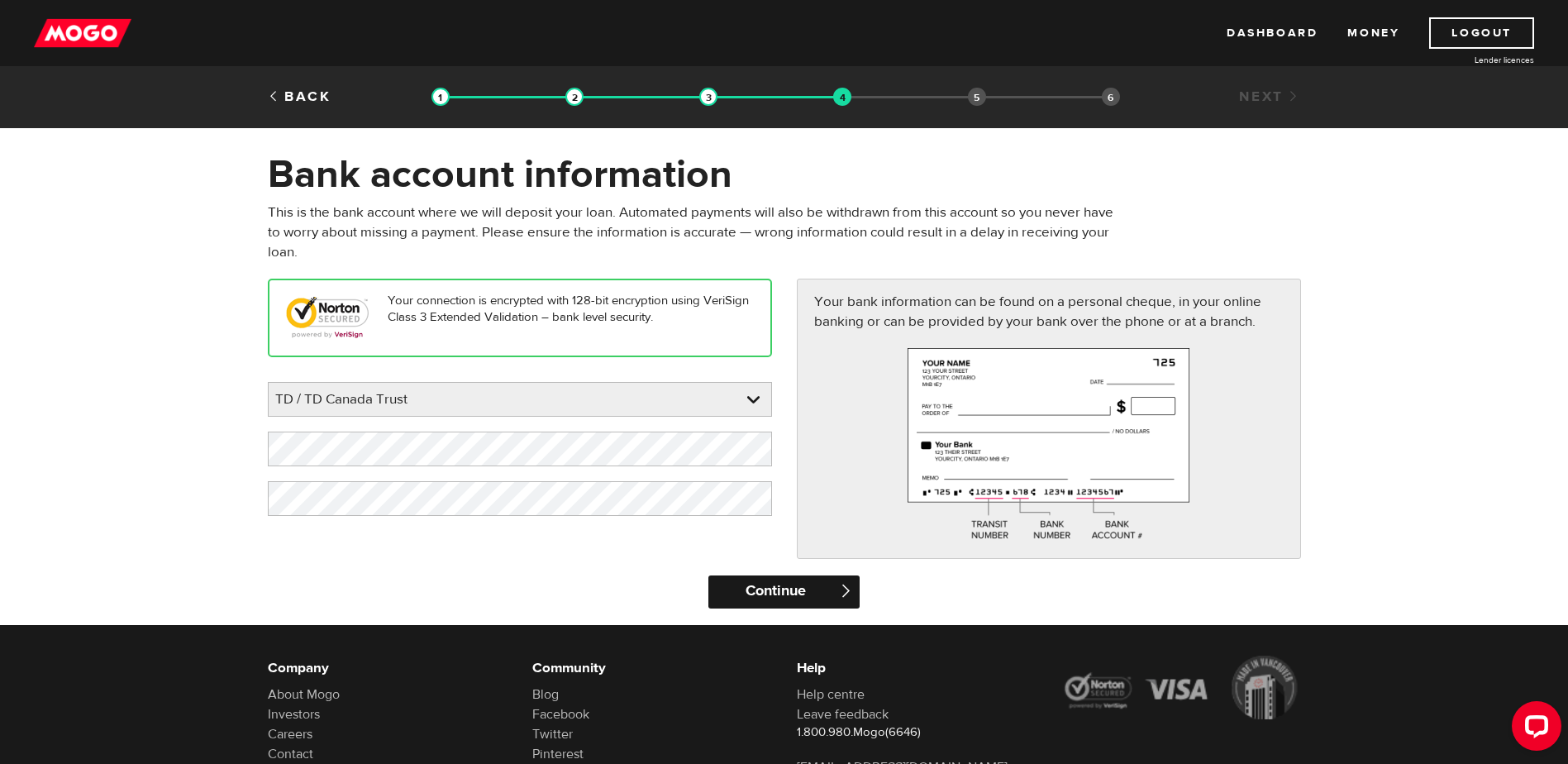
click at [802, 585] on input "Continue" at bounding box center [784, 591] width 151 height 33
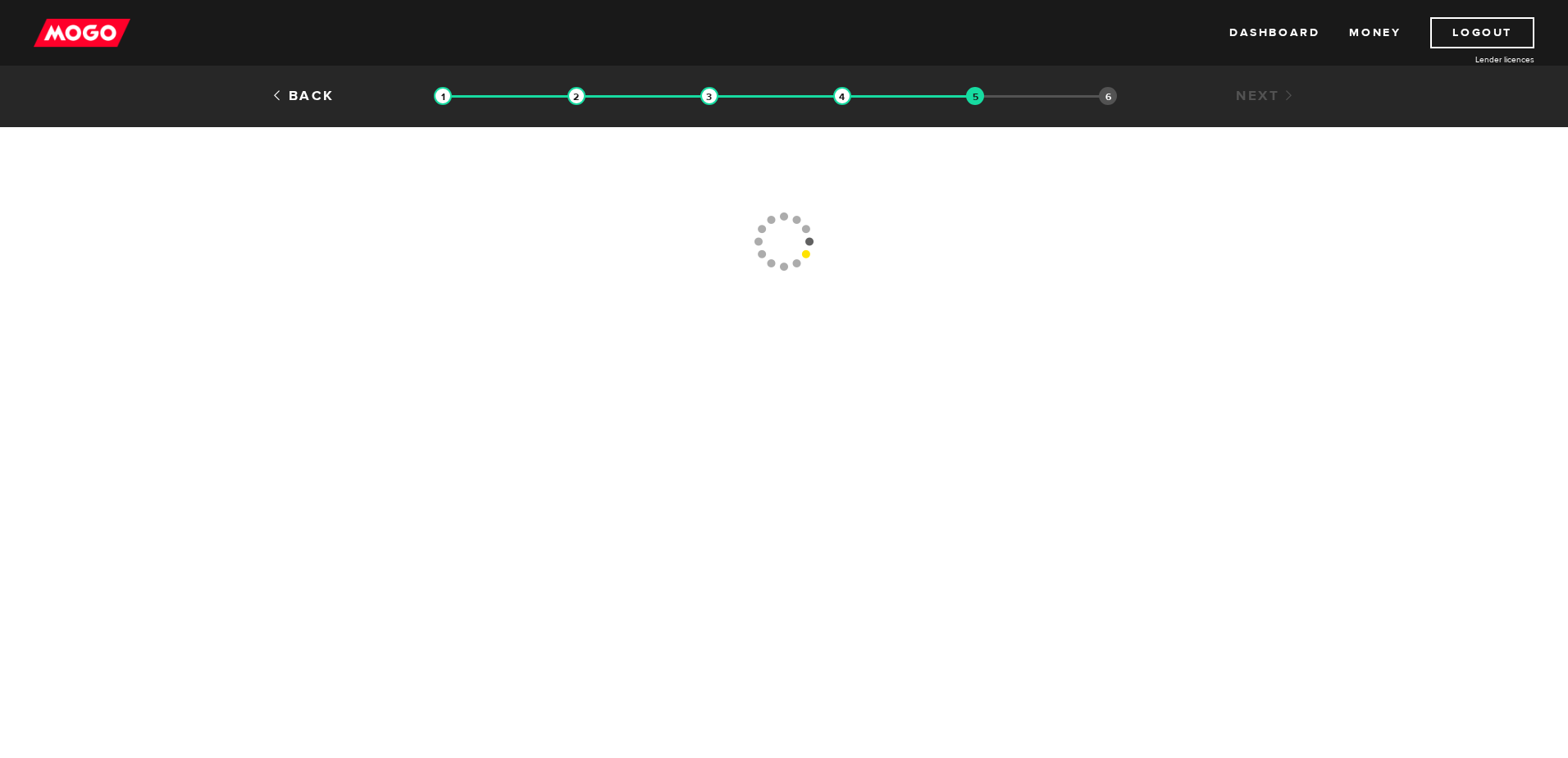
type input "[PHONE_NUMBER]"
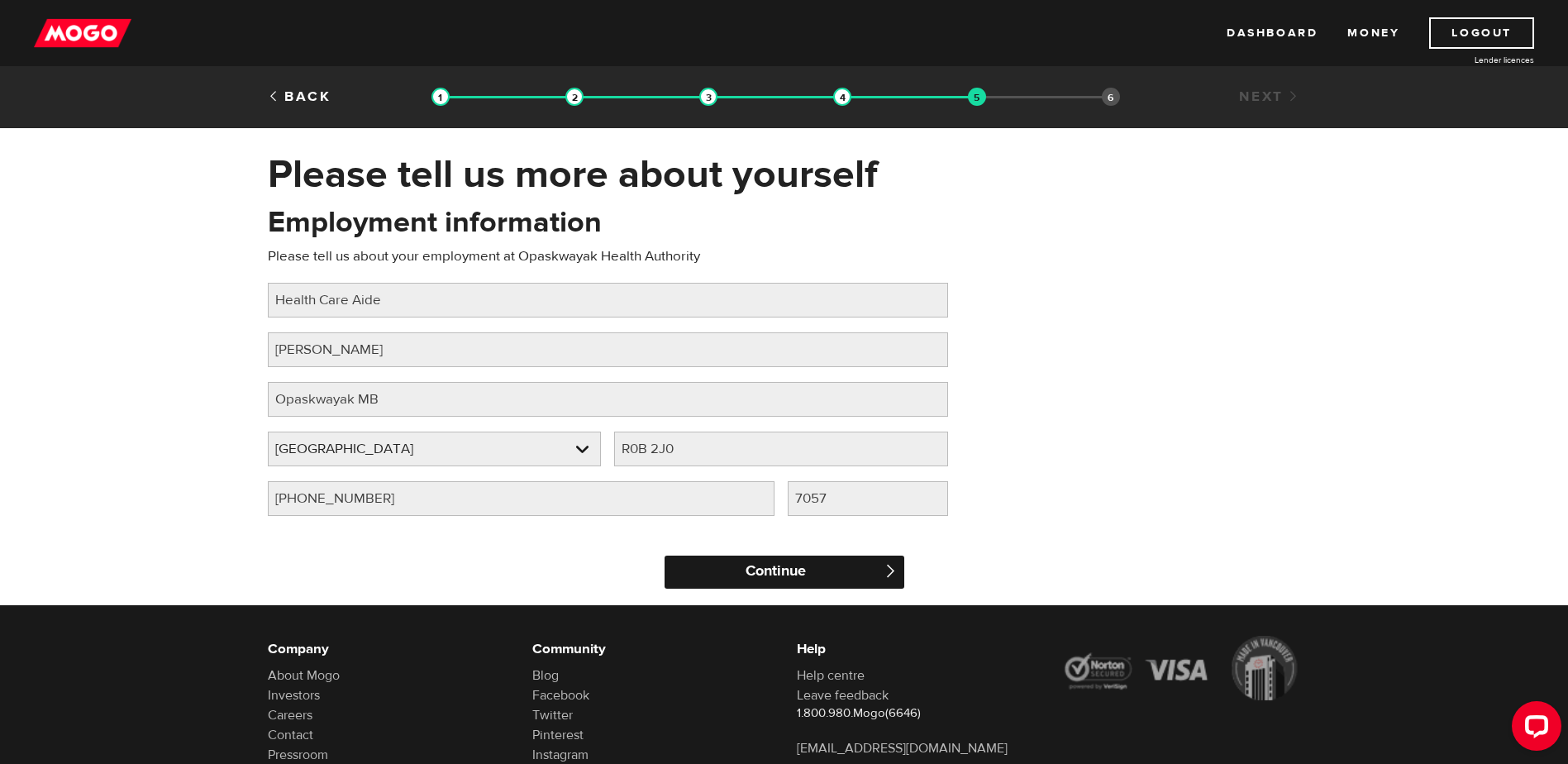
click at [826, 567] on input "Continue" at bounding box center [784, 571] width 240 height 33
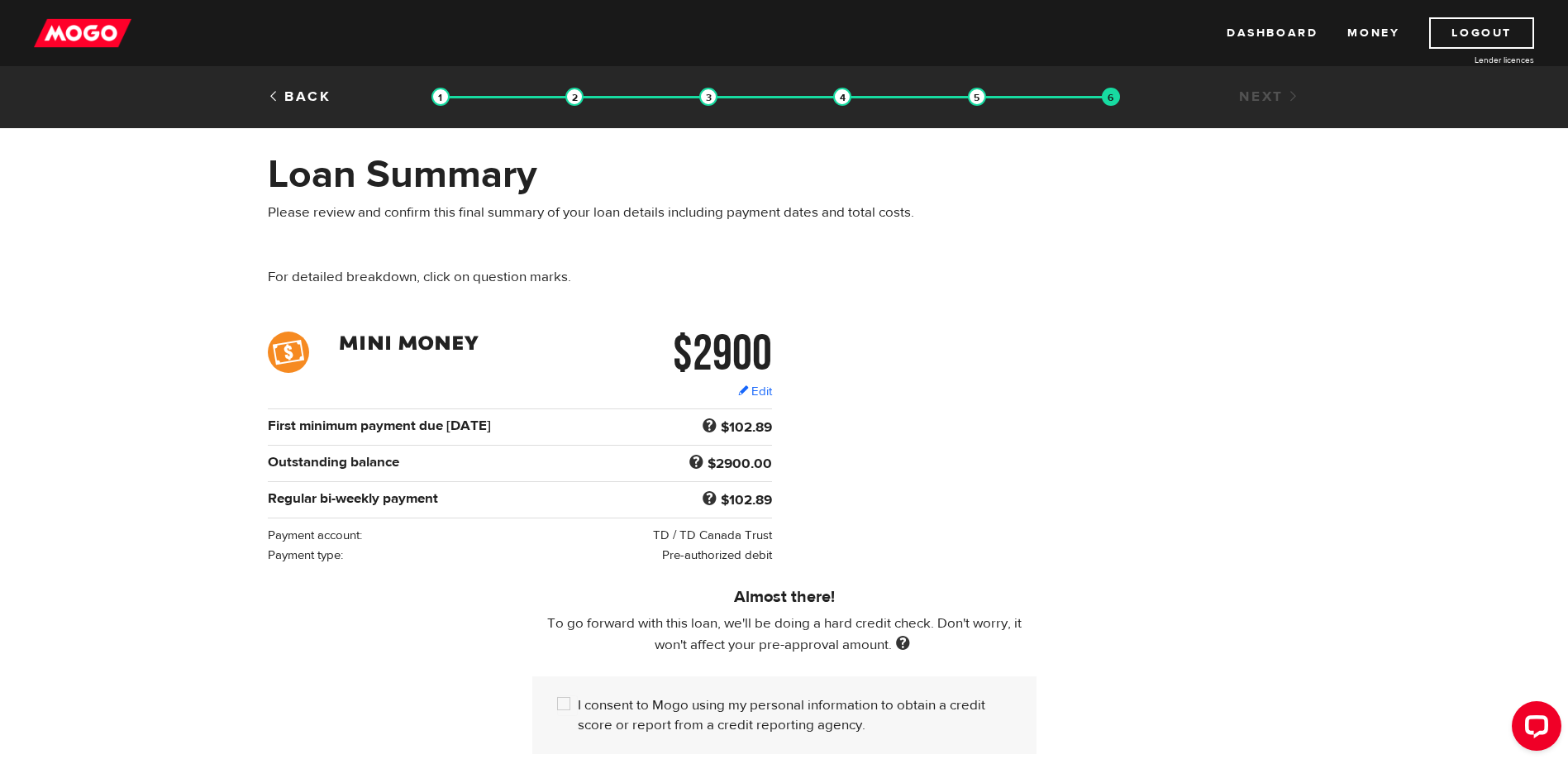
scroll to position [165, 0]
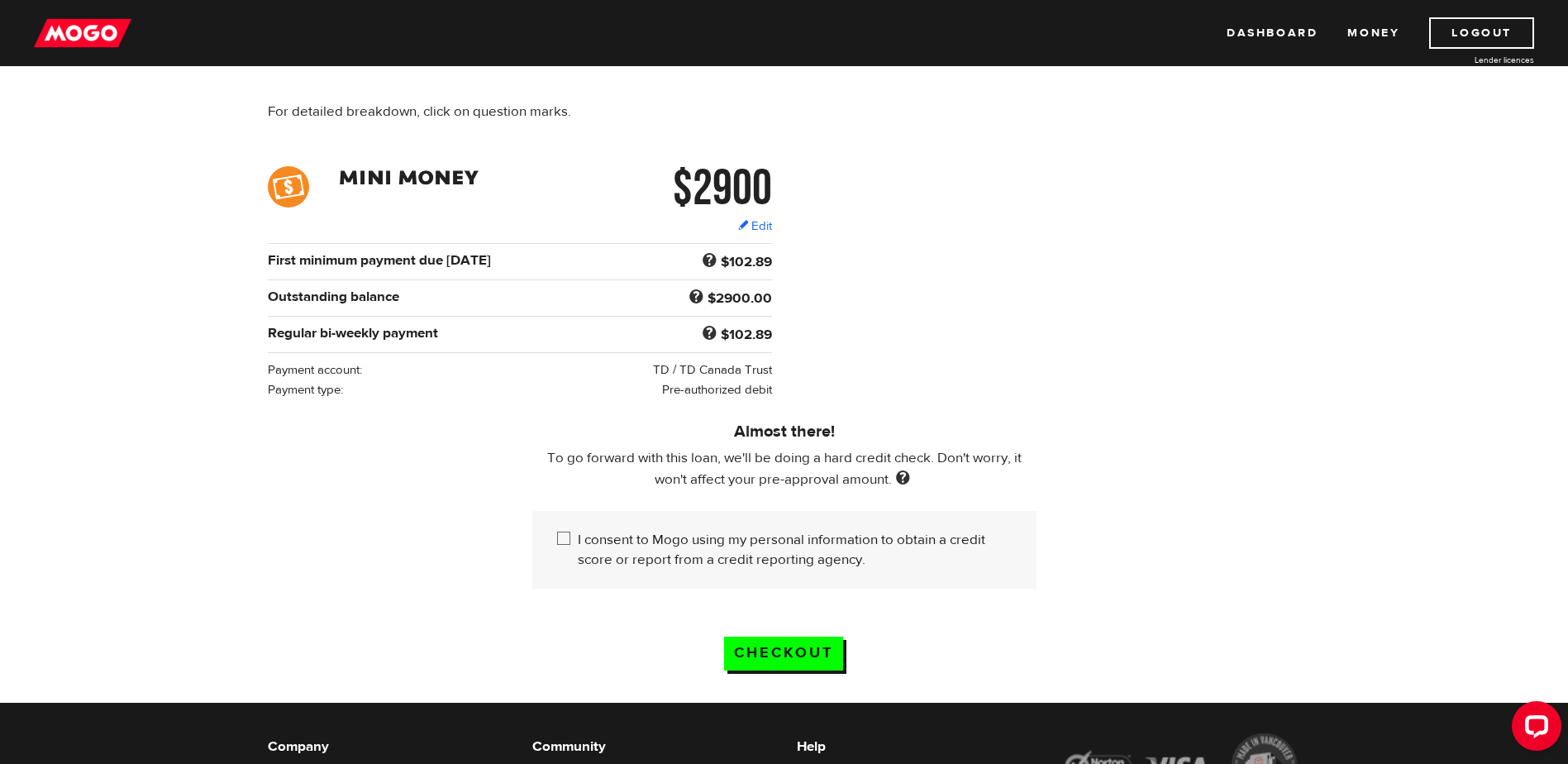
click at [557, 531] on input "I consent to Mogo using my personal information to obtain a credit score or rep…" at bounding box center [567, 541] width 21 height 21
checkbox input "true"
click at [812, 642] on input "Checkout" at bounding box center [783, 653] width 119 height 34
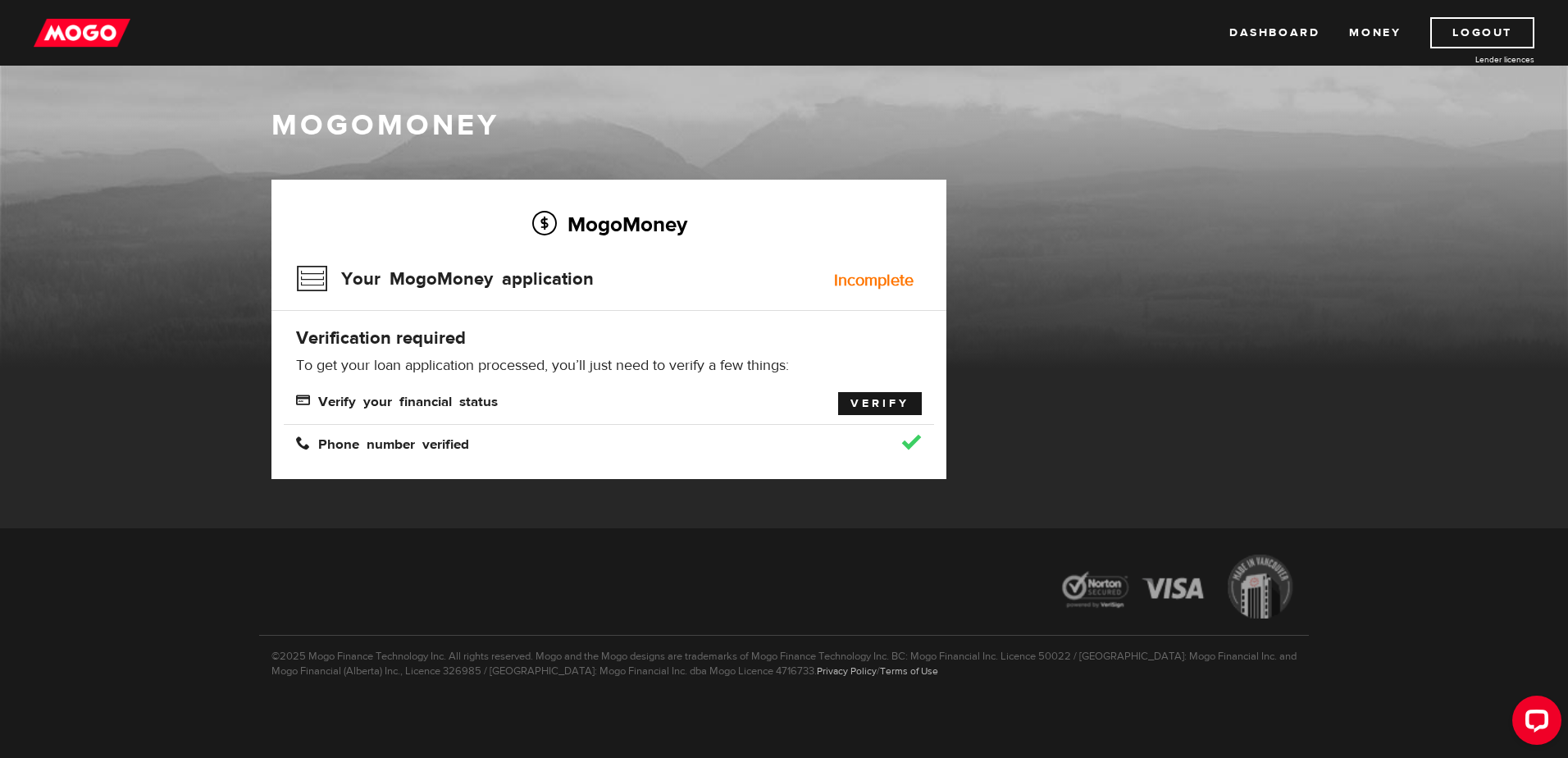
click at [880, 398] on link "Verify" at bounding box center [880, 403] width 84 height 23
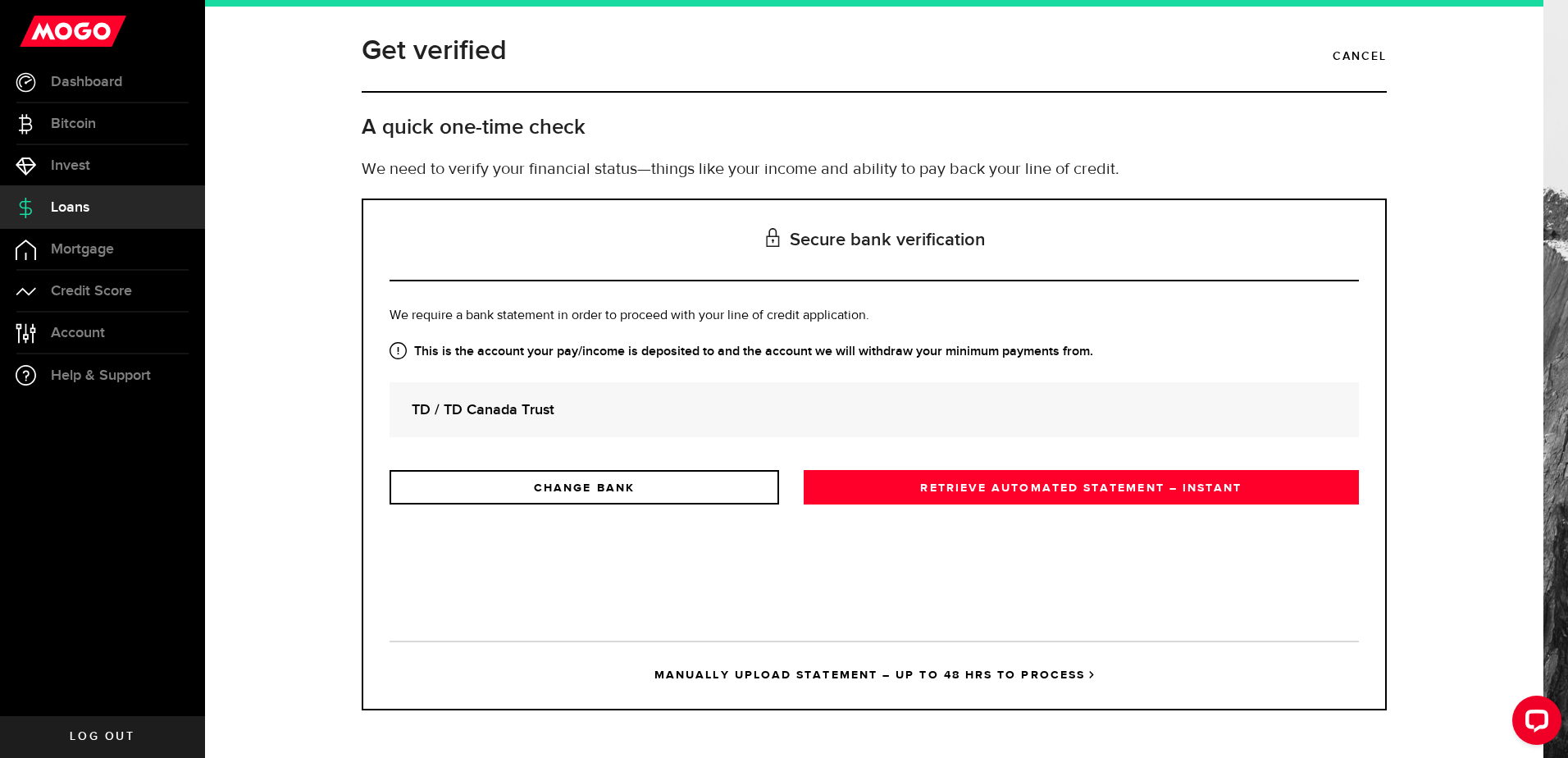
click at [586, 408] on strong "TD / TD Canada Trust" at bounding box center [874, 409] width 926 height 22
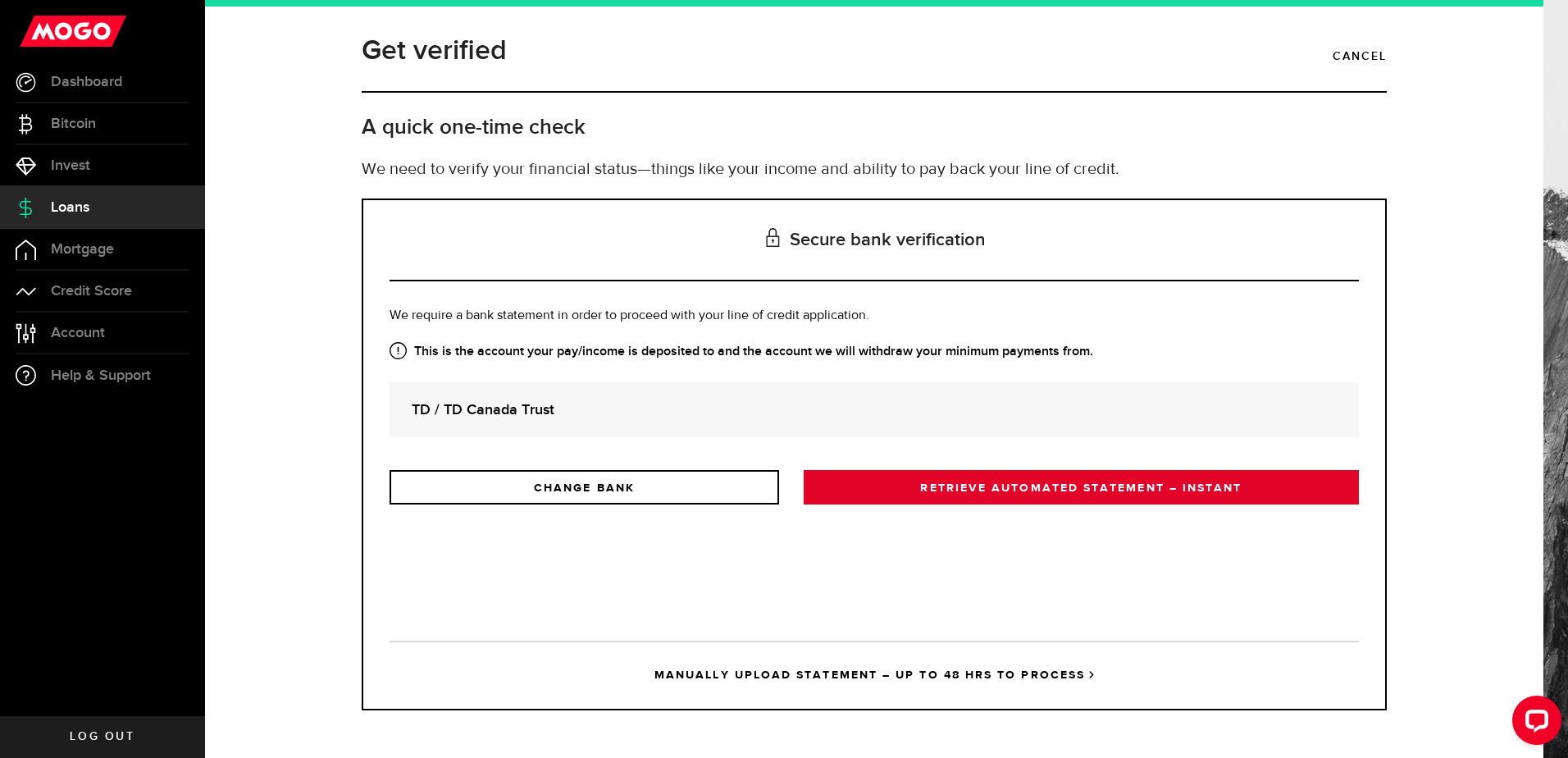
click at [1042, 490] on link "RETRIEVE AUTOMATED STATEMENT – INSTANT" at bounding box center [1082, 487] width 556 height 34
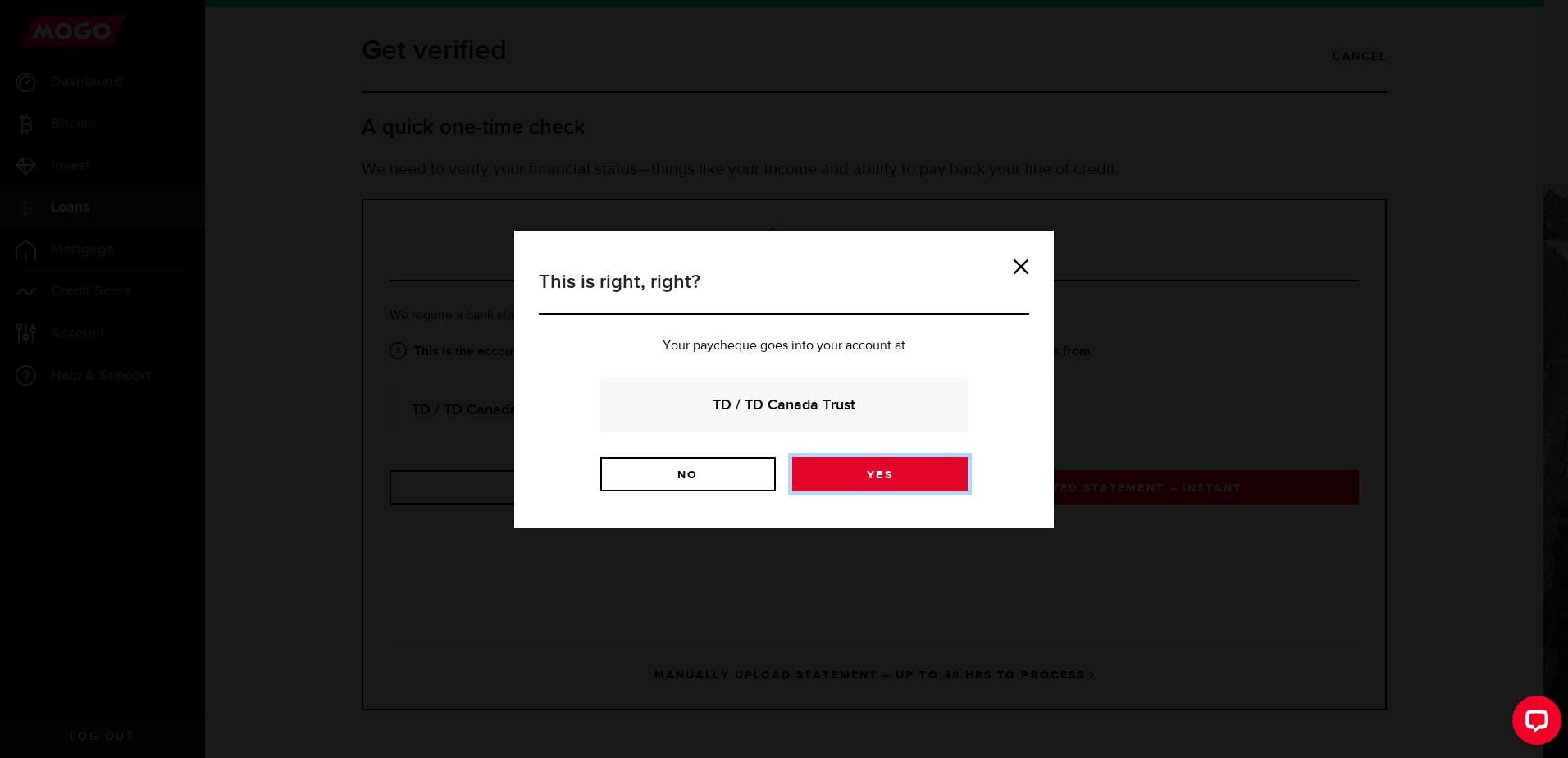
click at [878, 475] on link "Yes" at bounding box center [880, 474] width 176 height 34
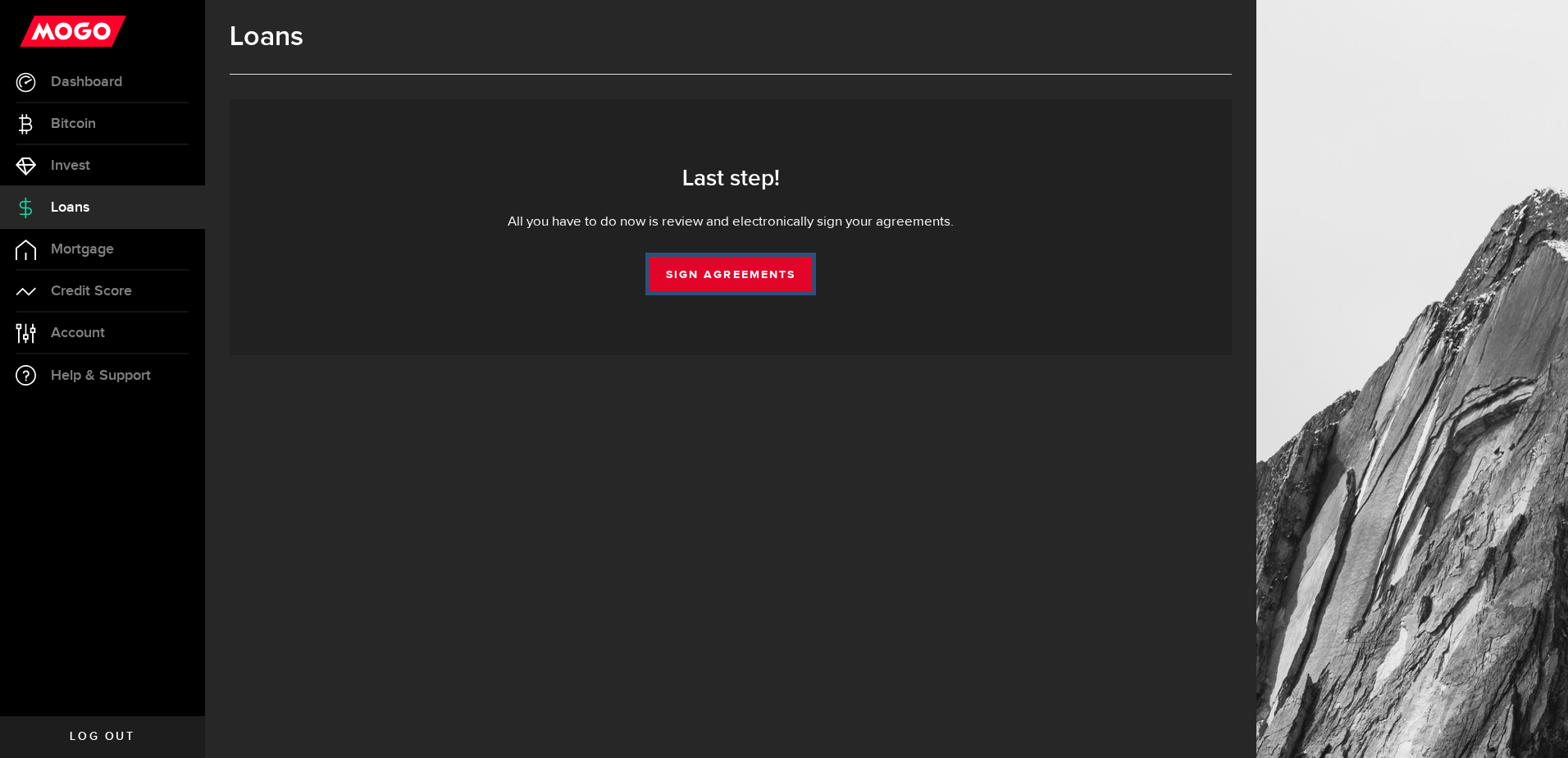
click at [749, 276] on link "Sign Agreements" at bounding box center [731, 274] width 163 height 34
